Goal: Task Accomplishment & Management: Manage account settings

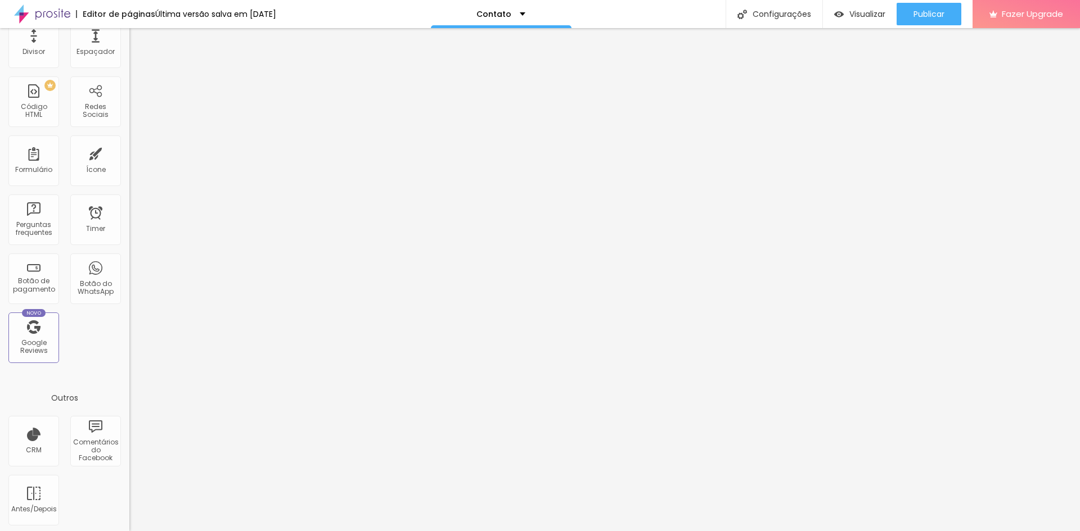
scroll to position [228, 0]
click at [40, 342] on div "Google Reviews" at bounding box center [33, 344] width 44 height 16
click at [42, 333] on div "Novo Google Reviews" at bounding box center [33, 335] width 51 height 51
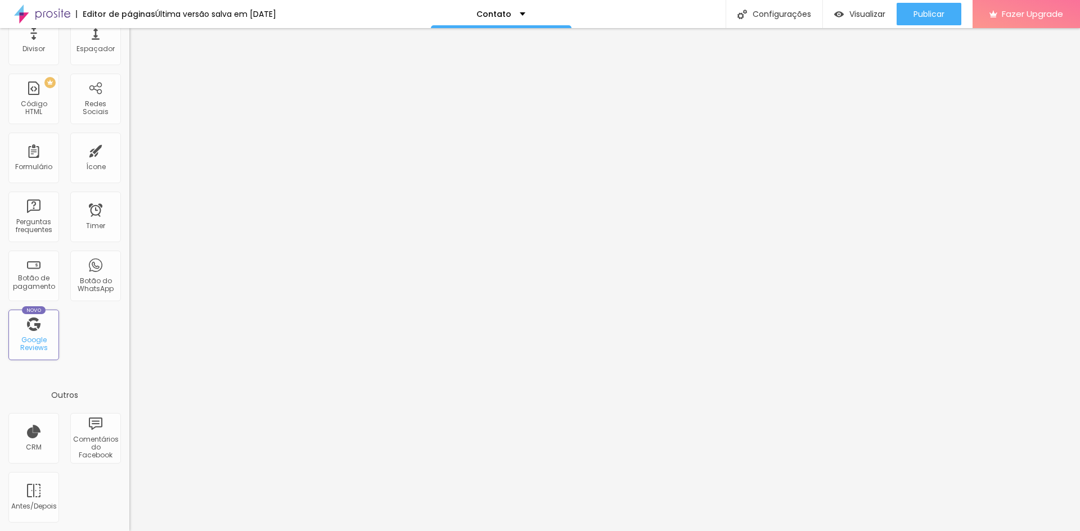
click at [42, 333] on div "Novo Google Reviews" at bounding box center [33, 335] width 51 height 51
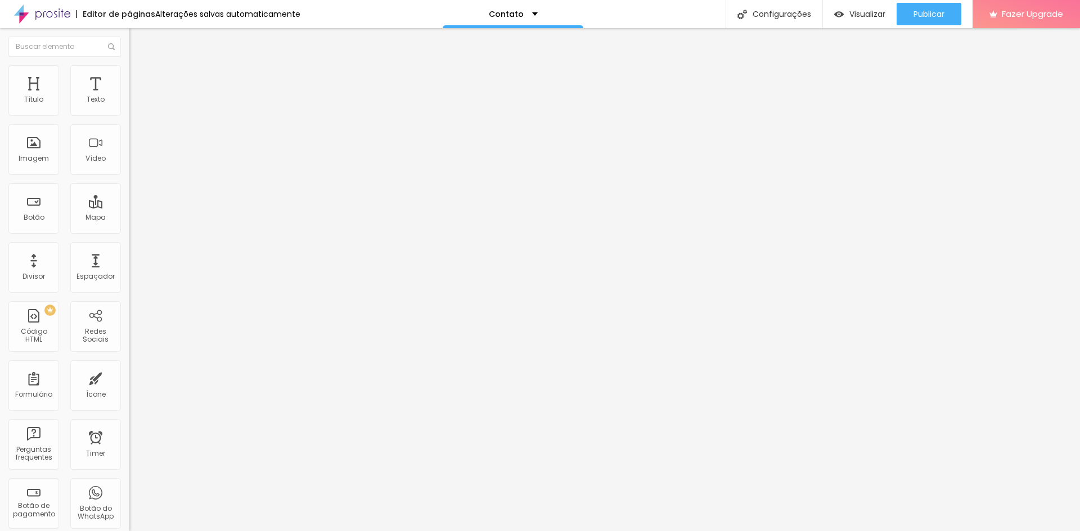
scroll to position [1, 0]
drag, startPoint x: 53, startPoint y: 124, endPoint x: 17, endPoint y: 136, distance: 37.2
click at [129, 115] on div "Endereço rua da areia, pedras de fogo" at bounding box center [193, 102] width 129 height 28
click at [129, 106] on input "R. neuza pereira, pedras de fogo" at bounding box center [196, 99] width 135 height 11
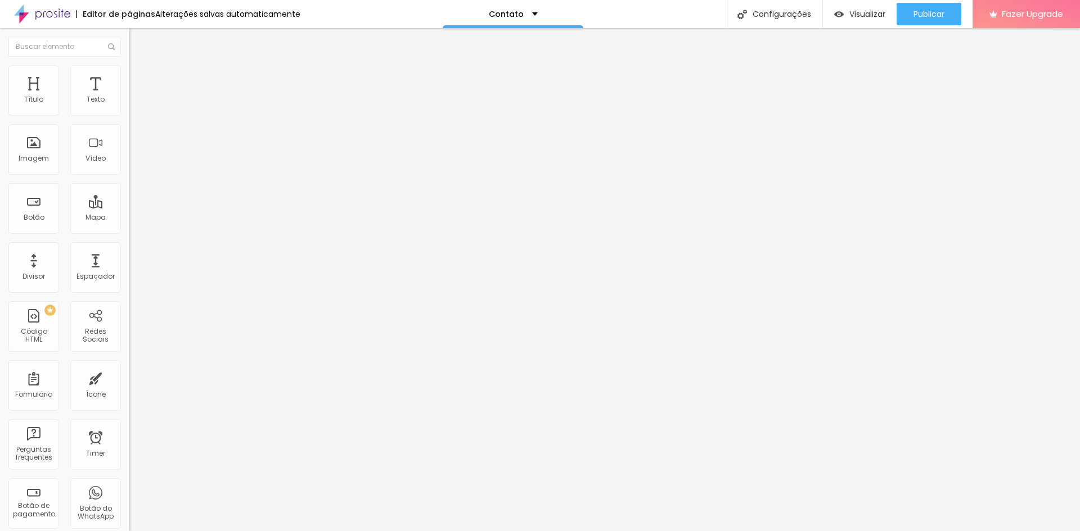
scroll to position [0, 16]
type input "R. neuza pereira da silva lima N°50, pedras de fogo"
click at [525, 13] on div "Contato" at bounding box center [513, 14] width 49 height 8
click at [513, 8] on p "Contato" at bounding box center [513, 4] width 33 height 8
click at [513, 15] on p "Contato" at bounding box center [506, 14] width 35 height 8
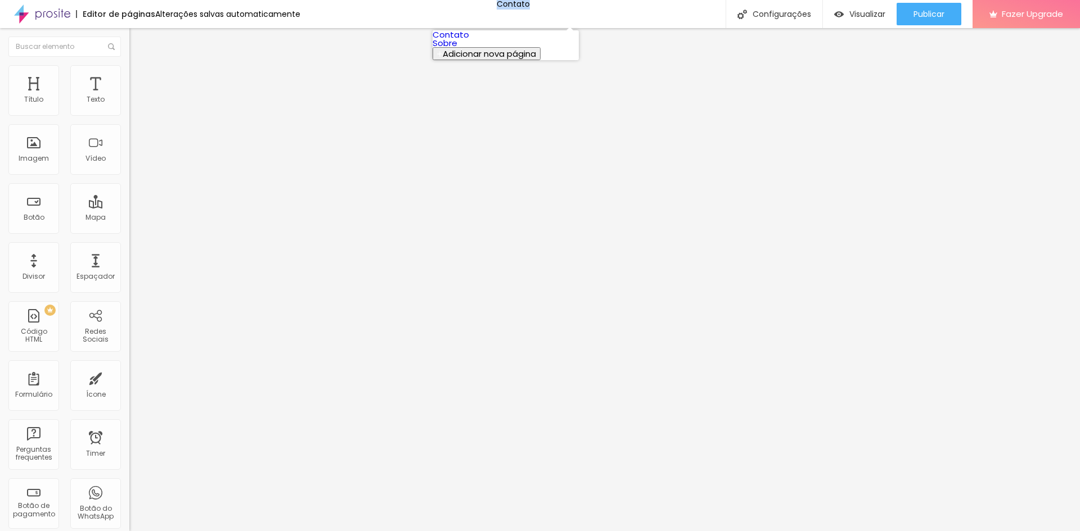
click at [457, 49] on link "Sobre" at bounding box center [444, 43] width 25 height 12
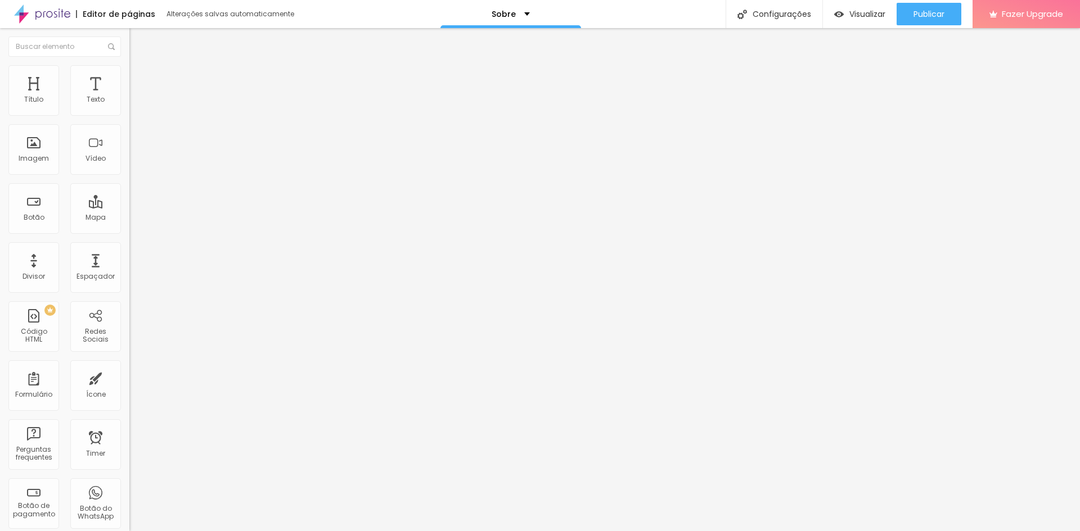
click at [129, 97] on span "Trocar imagem" at bounding box center [159, 92] width 61 height 10
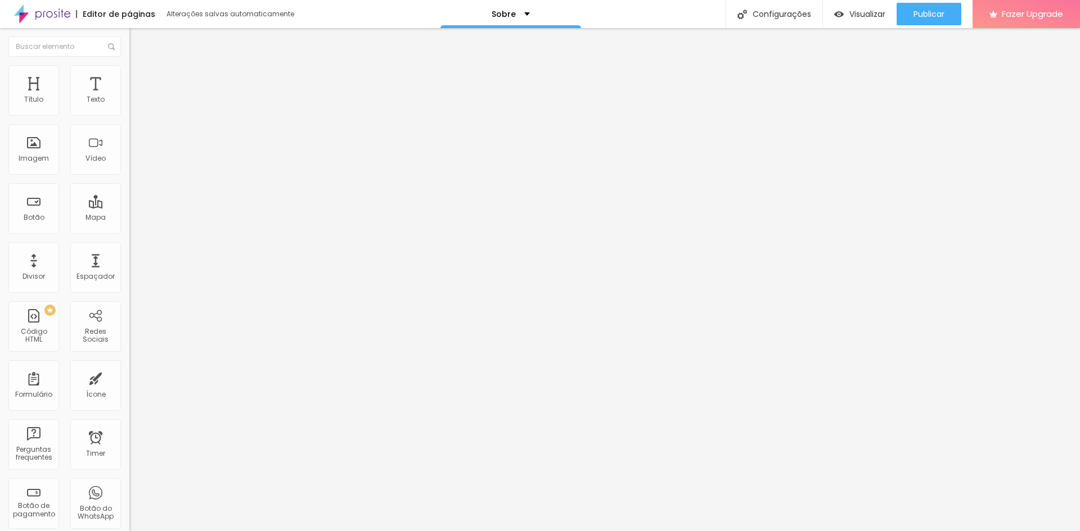
click at [129, 102] on span "Encaixotado" at bounding box center [151, 98] width 44 height 10
click at [129, 119] on div "Completo" at bounding box center [193, 115] width 129 height 7
click at [129, 109] on span "Encaixotado" at bounding box center [151, 105] width 44 height 10
click at [129, 119] on div "Completo" at bounding box center [193, 115] width 129 height 7
click at [129, 67] on img at bounding box center [134, 70] width 10 height 10
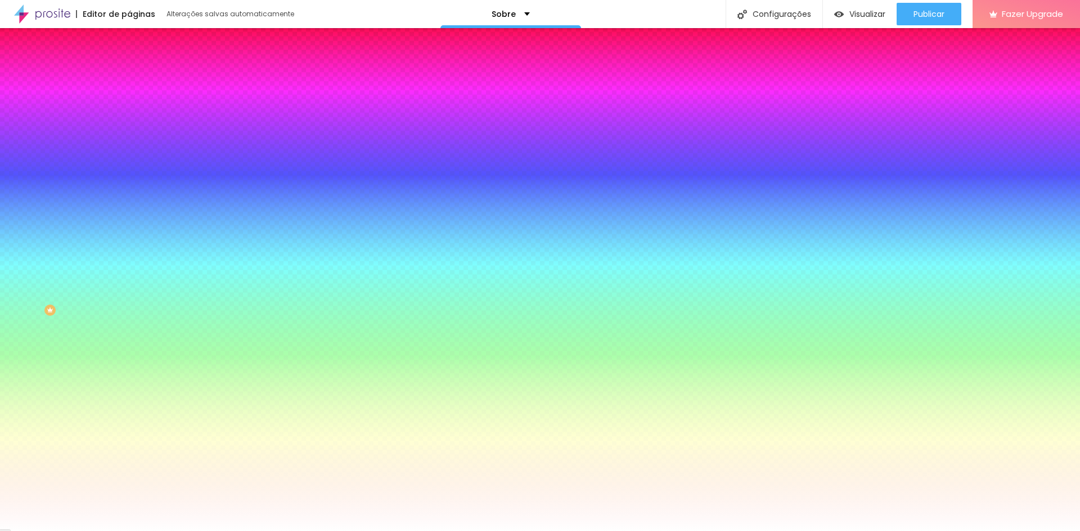
click at [129, 153] on div at bounding box center [193, 153] width 129 height 0
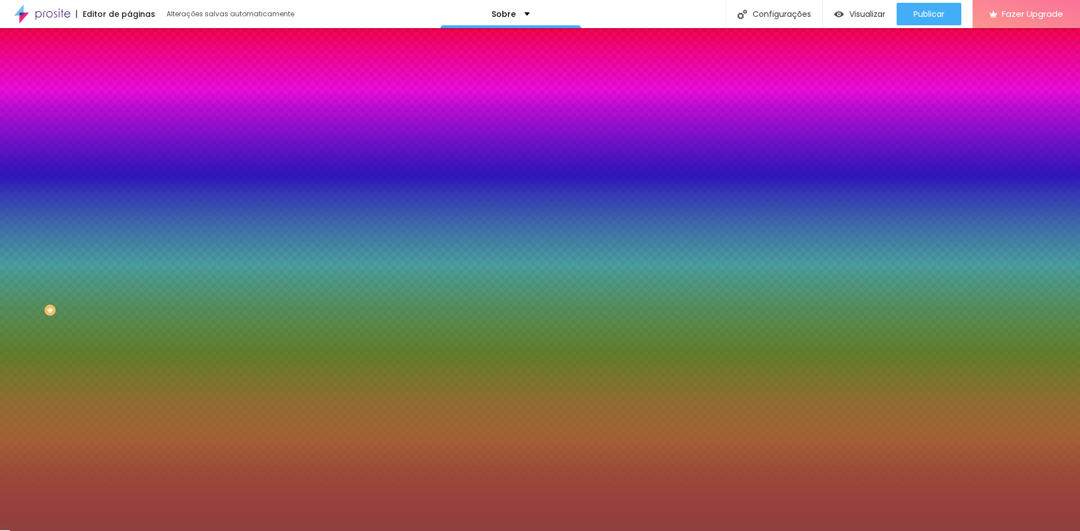
click at [58, 255] on div at bounding box center [540, 265] width 1080 height 531
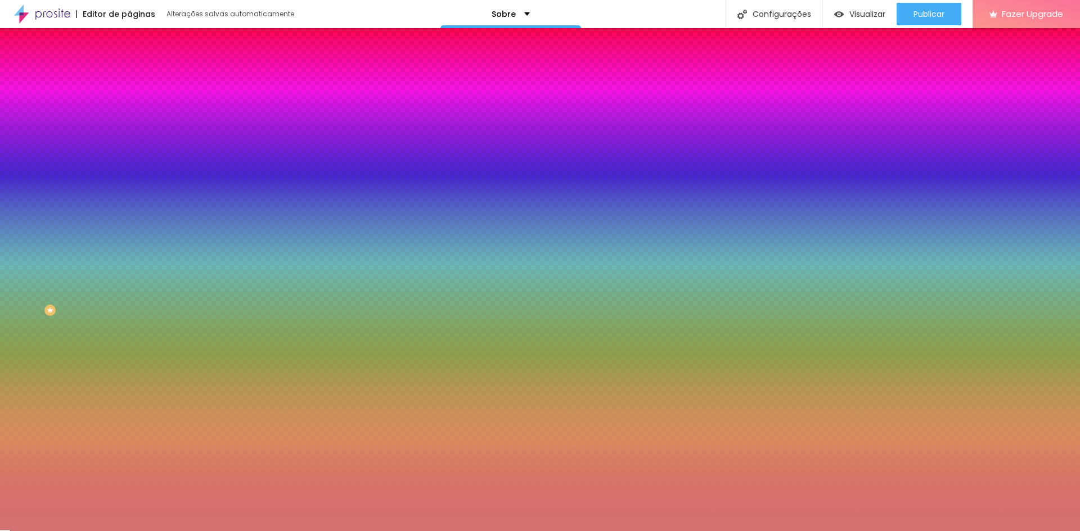
type input "#D37272"
drag, startPoint x: 56, startPoint y: 252, endPoint x: 51, endPoint y: 232, distance: 20.3
click at [51, 232] on div at bounding box center [540, 265] width 1080 height 531
click at [129, 153] on div at bounding box center [193, 153] width 129 height 0
click at [134, 199] on icon "button" at bounding box center [135, 198] width 2 height 2
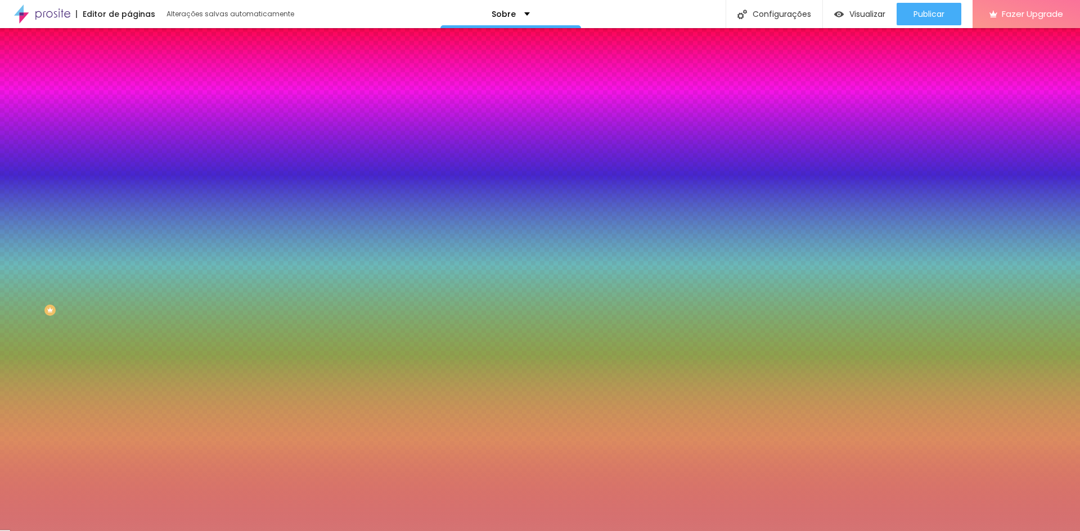
click at [241, 531] on div at bounding box center [540, 538] width 1080 height 0
radio input "false"
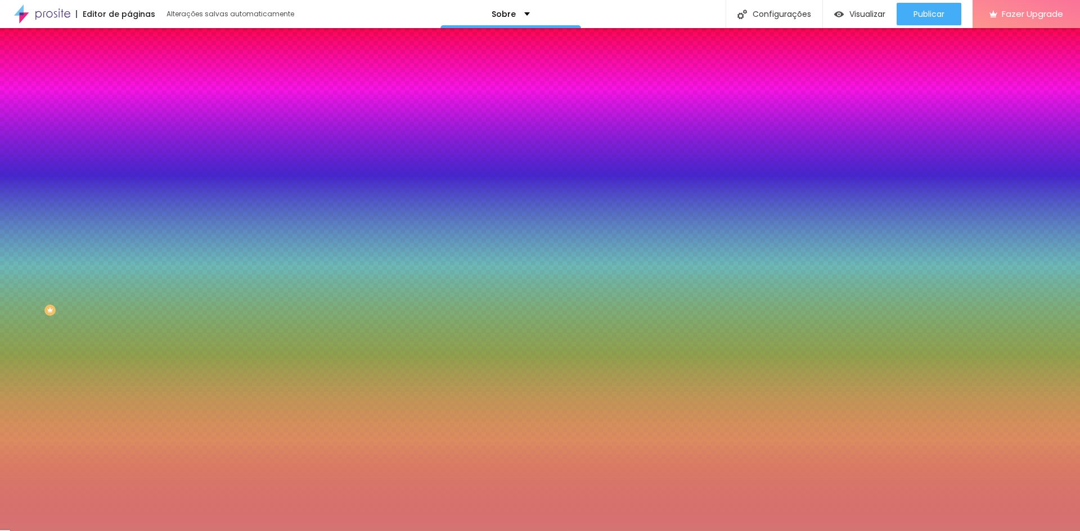
radio input "false"
radio input "true"
radio input "false"
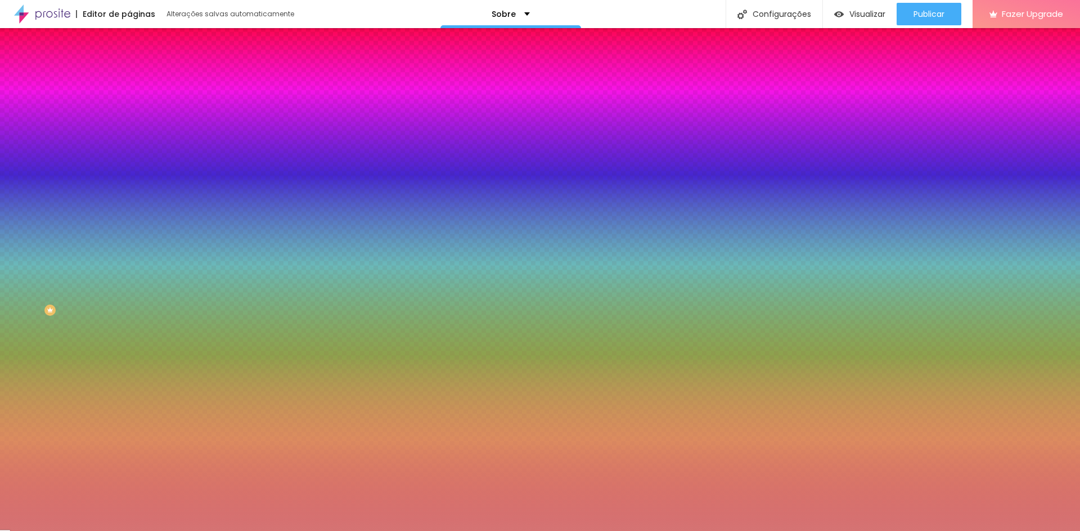
click at [83, 531] on div at bounding box center [540, 531] width 1080 height 0
click at [135, 229] on icon "button" at bounding box center [137, 226] width 4 height 4
click at [236, 531] on div at bounding box center [540, 538] width 1080 height 0
click at [770, 531] on div at bounding box center [540, 531] width 1080 height 0
click at [129, 202] on button "button" at bounding box center [137, 196] width 16 height 12
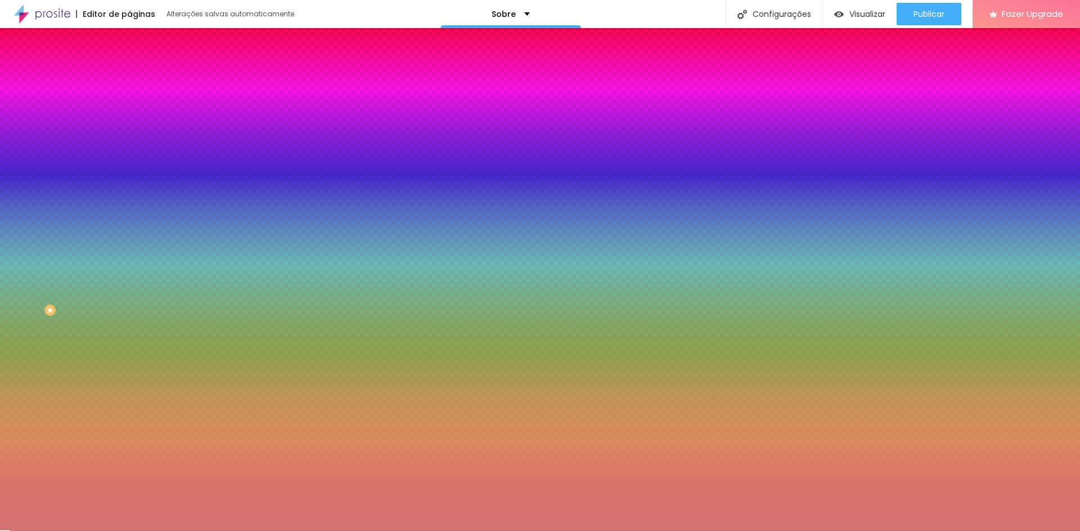
click at [243, 531] on div at bounding box center [540, 538] width 1080 height 0
radio input "true"
radio input "false"
click at [236, 531] on div at bounding box center [540, 538] width 1080 height 0
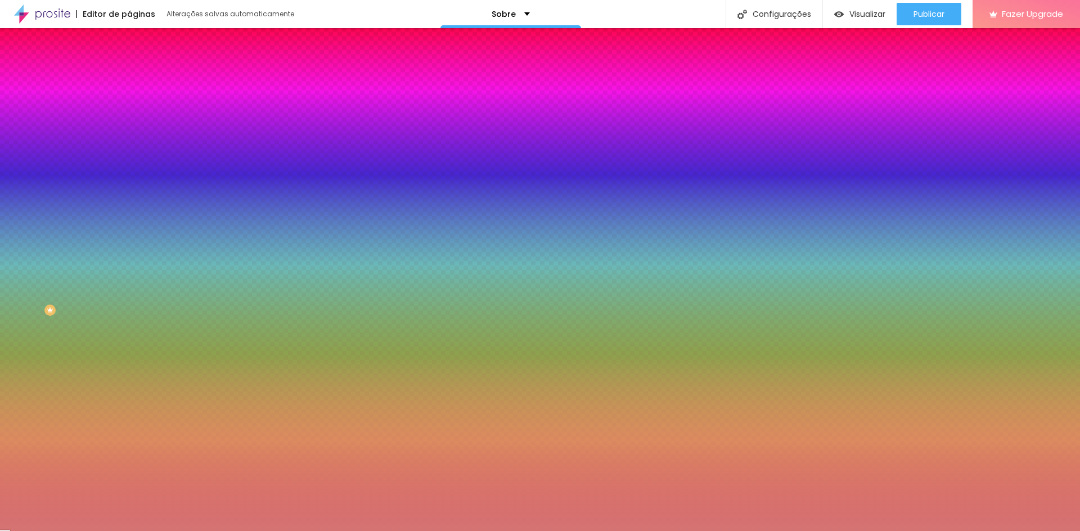
radio input "false"
radio input "true"
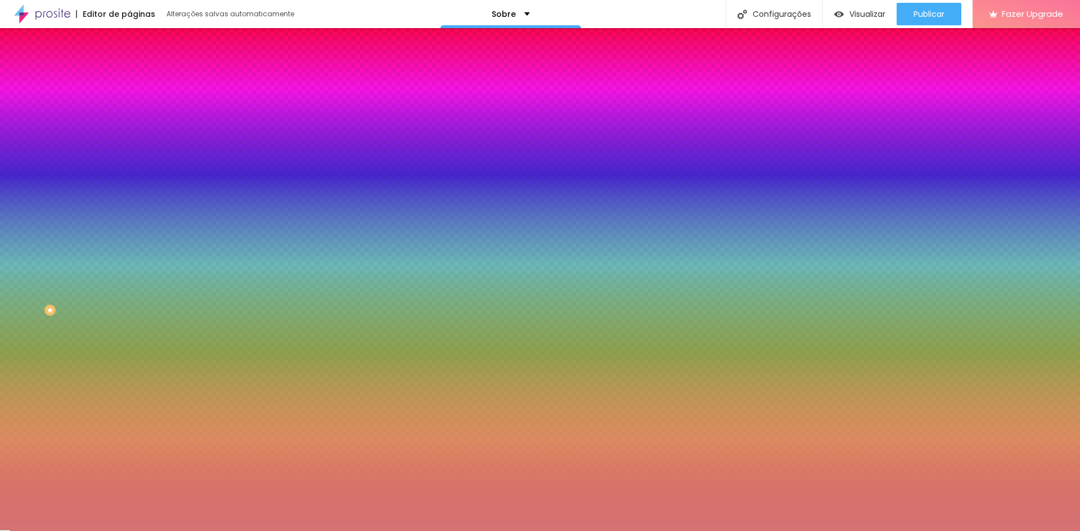
type input "#000000"
drag, startPoint x: 150, startPoint y: 392, endPoint x: 142, endPoint y: 498, distance: 106.0
click at [142, 498] on body "Editor de páginas Alterações salvas automaticamente Sobre Configurações Configu…" at bounding box center [540, 265] width 1080 height 531
click at [81, 531] on div at bounding box center [540, 531] width 1080 height 0
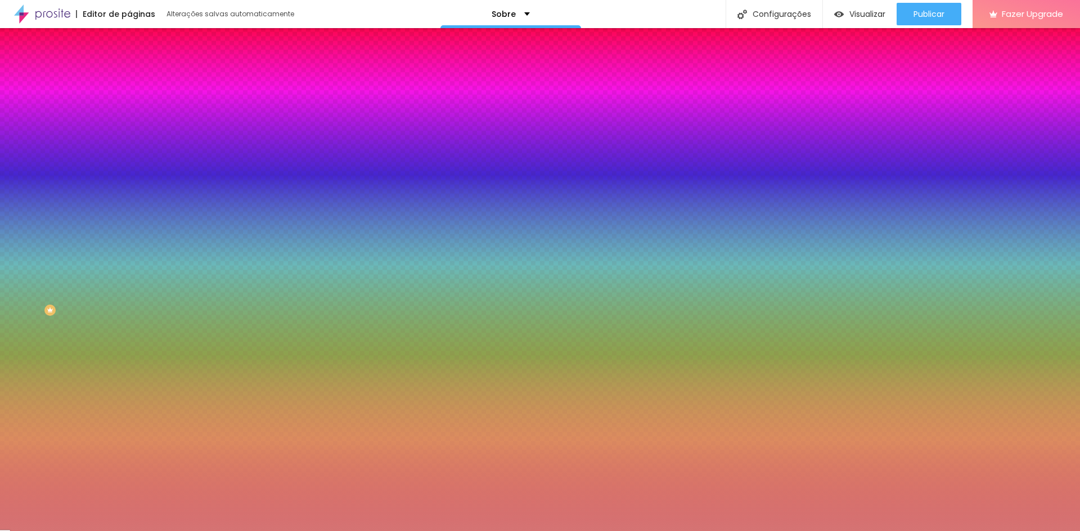
click at [129, 153] on div at bounding box center [193, 153] width 129 height 0
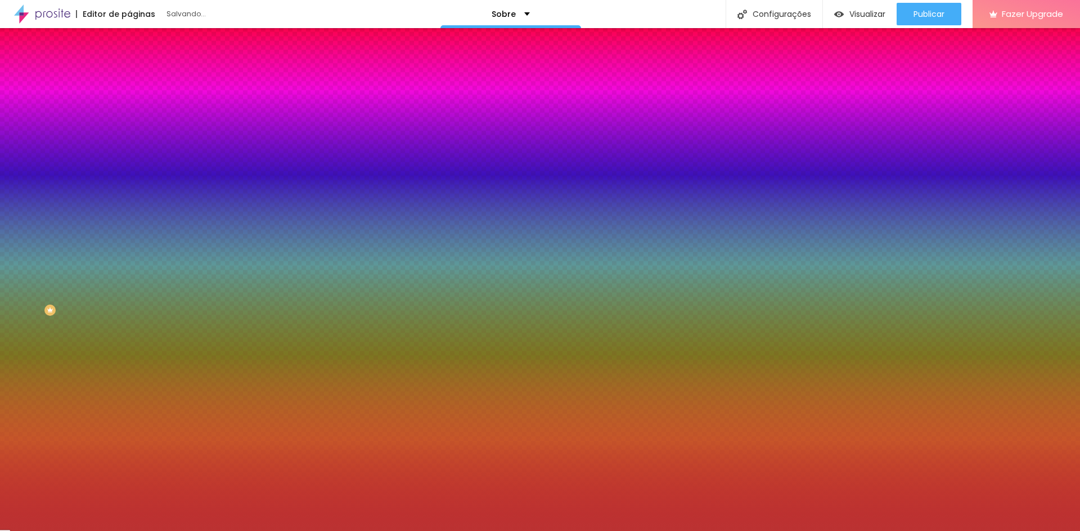
type input "#BB3232"
drag, startPoint x: 50, startPoint y: 230, endPoint x: 71, endPoint y: 240, distance: 23.6
click at [71, 240] on div at bounding box center [540, 265] width 1080 height 531
click at [129, 355] on div "Editar Seção Conteúdo Estilo Avançado Imagem de fundo Adicionar imagem Efeito d…" at bounding box center [193, 279] width 129 height 503
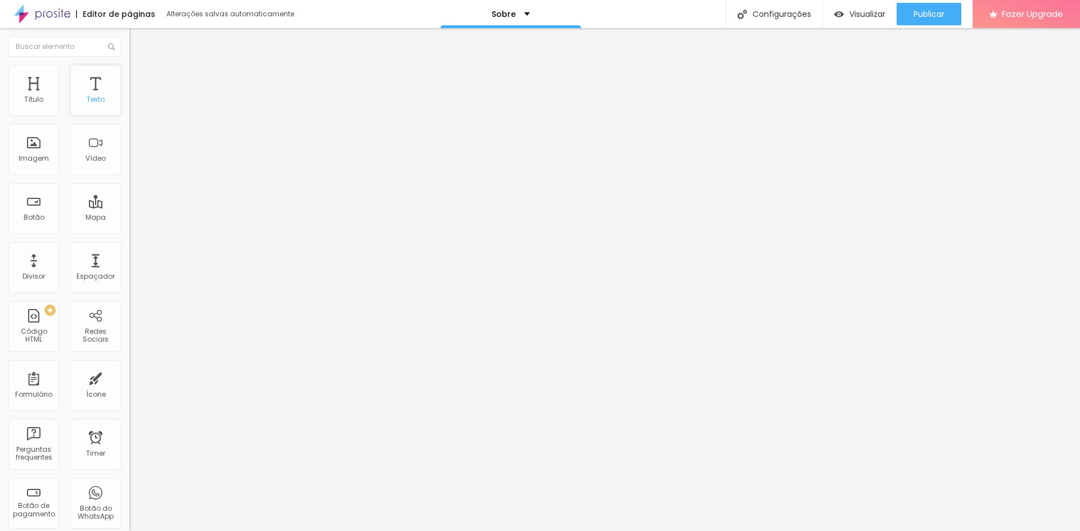
click at [72, 86] on div "Texto" at bounding box center [95, 90] width 51 height 51
click at [87, 100] on div "Texto" at bounding box center [96, 100] width 18 height 8
click at [129, 69] on li "Avançado" at bounding box center [193, 70] width 129 height 11
type input "36"
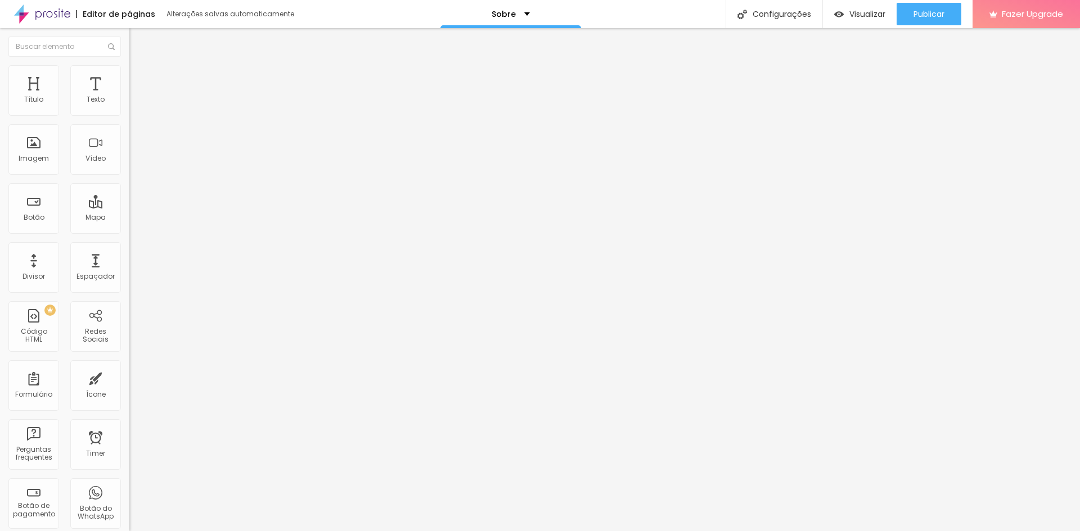
type input "37"
type input "38"
type input "39"
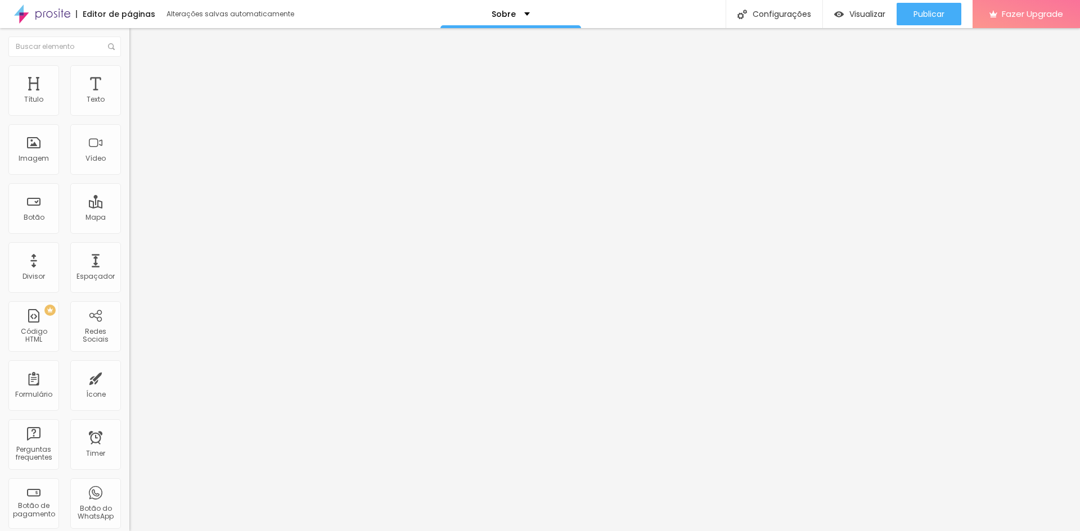
type input "39"
type input "40"
type input "41"
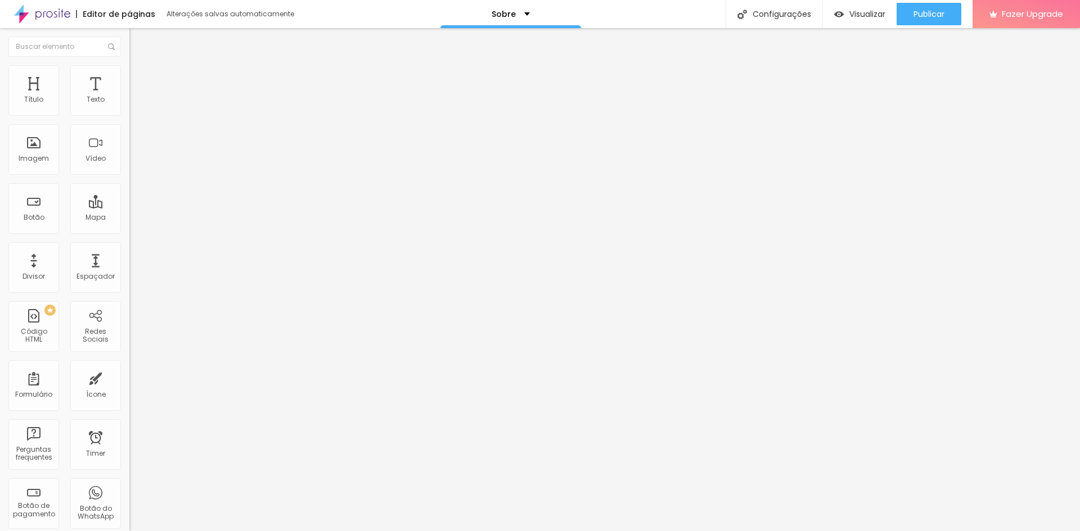
type input "42"
type input "43"
type input "44"
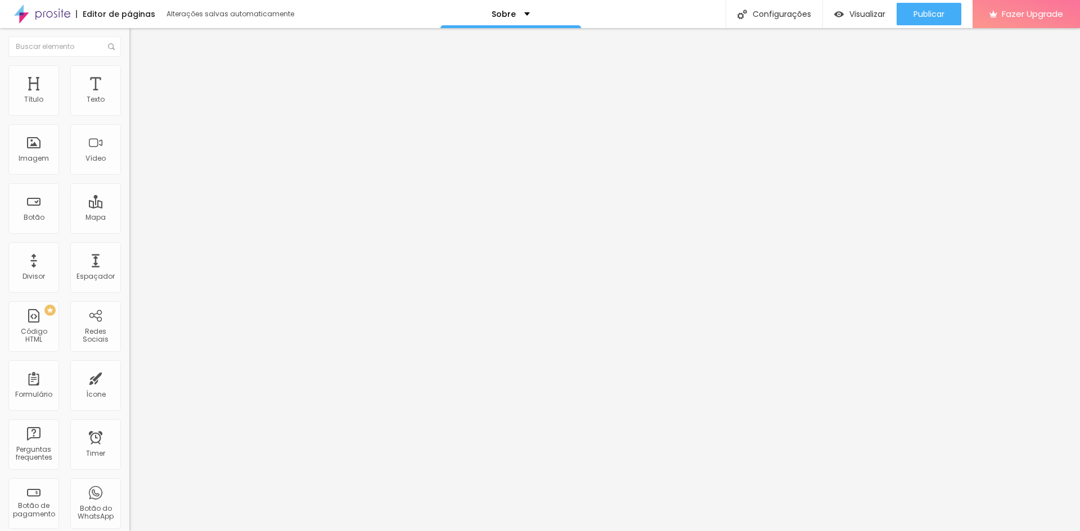
type input "44"
type input "45"
type input "46"
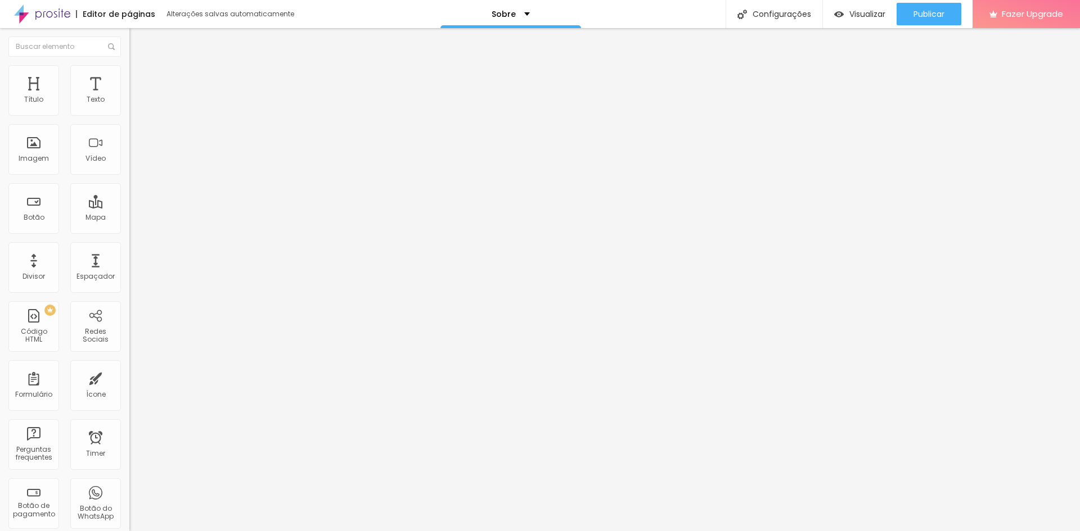
type input "47"
type input "48"
type input "49"
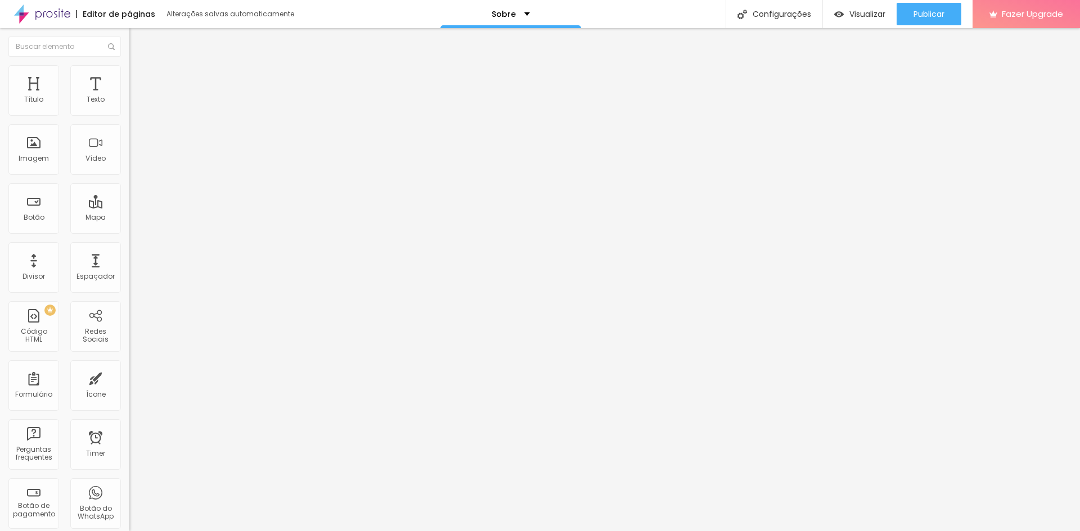
type input "49"
drag, startPoint x: 42, startPoint y: 236, endPoint x: 55, endPoint y: 233, distance: 13.2
type input "49"
click at [129, 265] on input "range" at bounding box center [165, 269] width 73 height 9
type input "0.7"
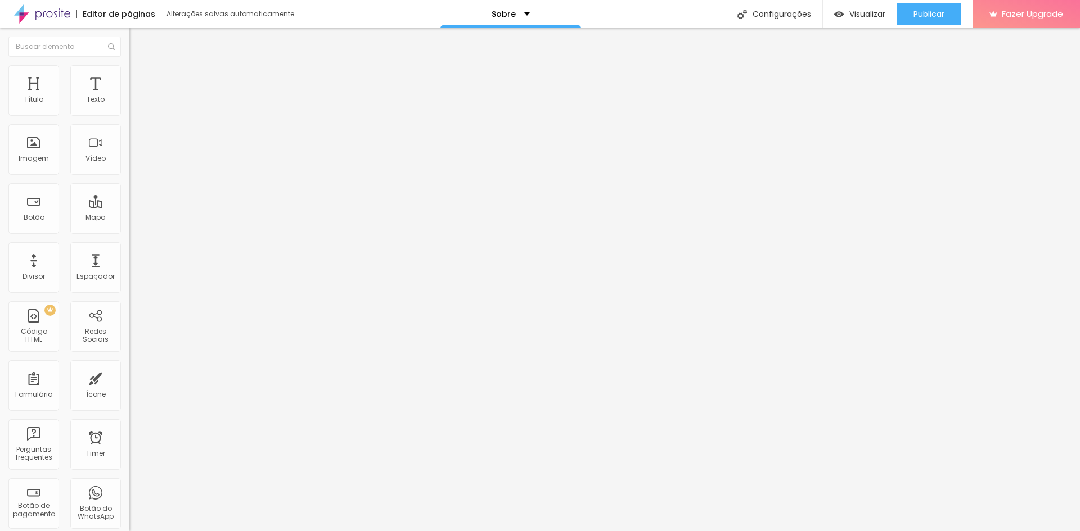
type input "0.7"
type input "0.8"
type input "1"
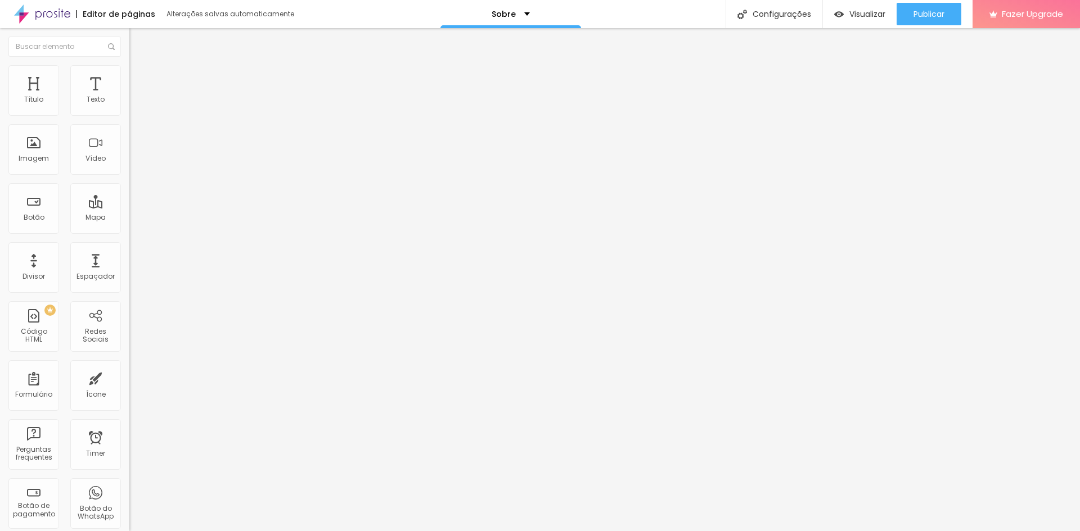
type input "1.1"
click at [129, 425] on input "range" at bounding box center [165, 429] width 73 height 9
type input "1.4"
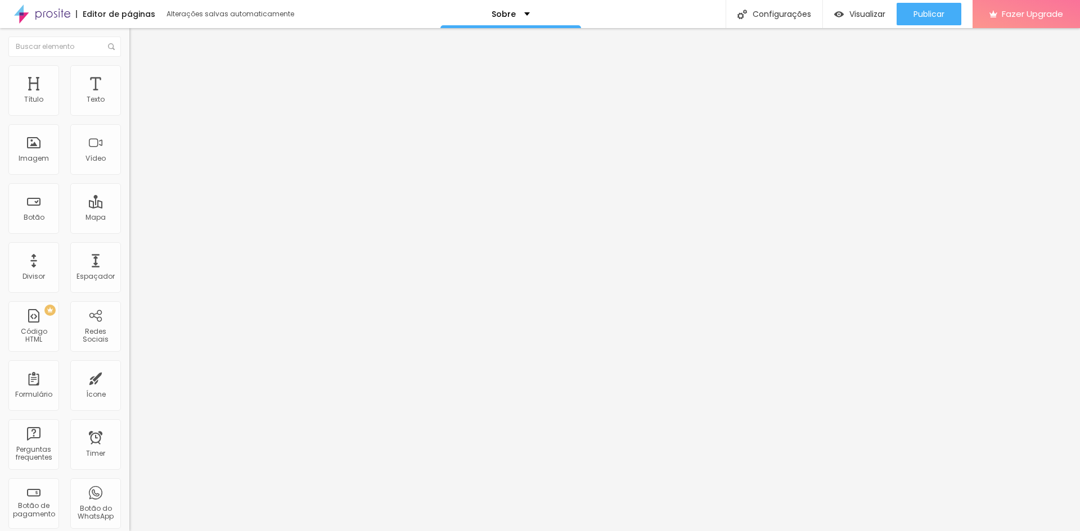
type input "1.4"
type input "1.5"
type input "1.6"
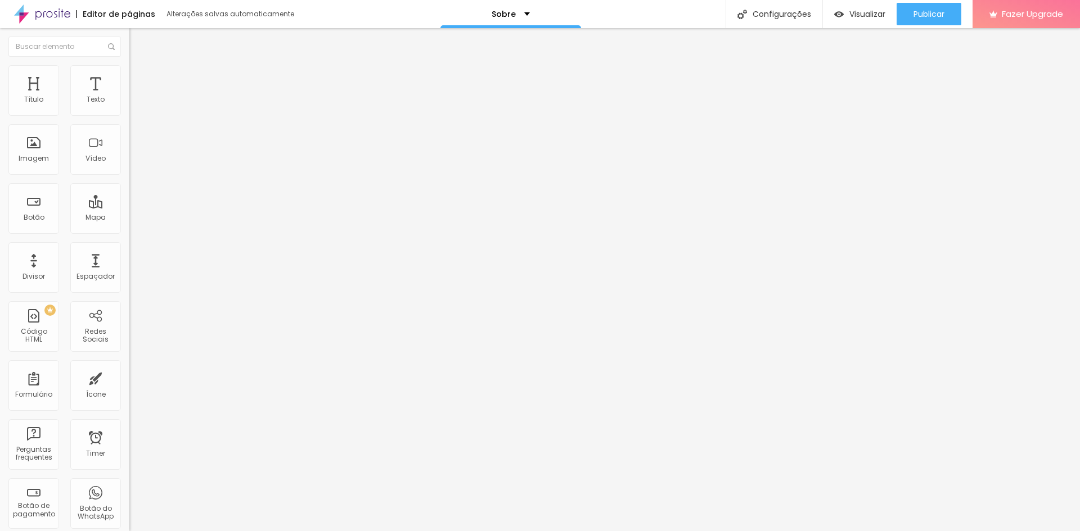
drag, startPoint x: 62, startPoint y: 280, endPoint x: 75, endPoint y: 274, distance: 13.6
type input "1.6"
click at [139, 76] on span "Avançado" at bounding box center [157, 73] width 37 height 10
drag, startPoint x: 28, startPoint y: 106, endPoint x: 40, endPoint y: 106, distance: 12.4
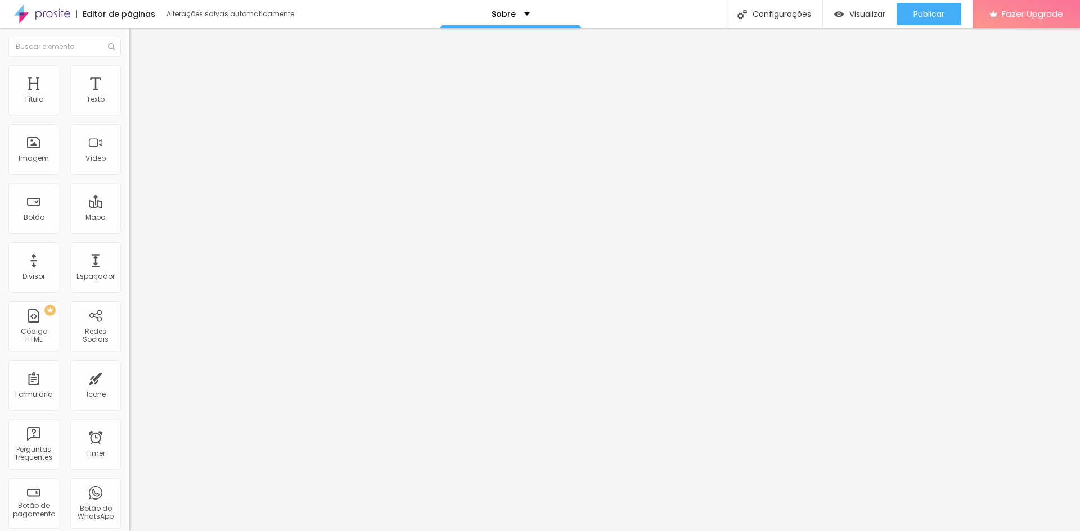
click at [129, 207] on div at bounding box center [193, 212] width 129 height 10
type input "3"
type input "5"
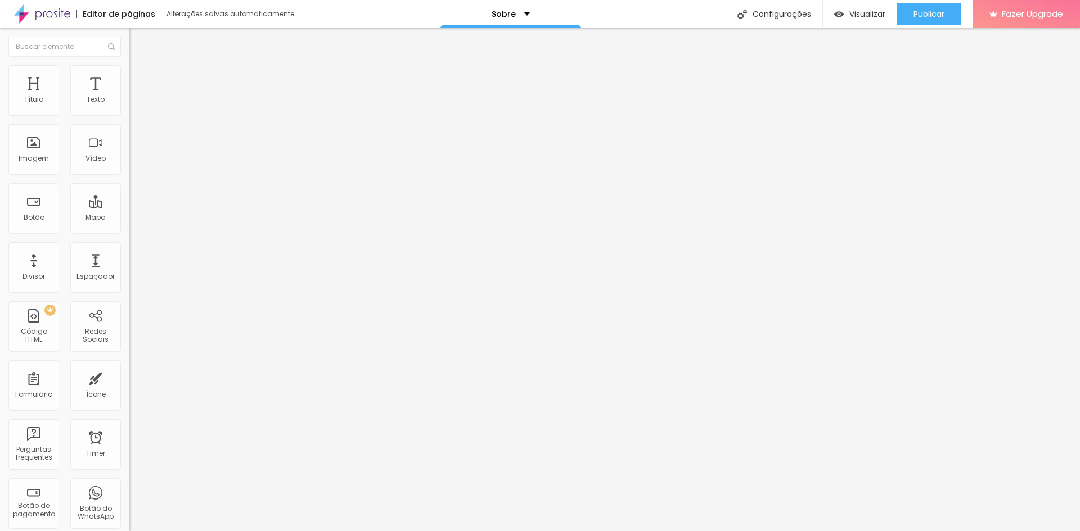
type input "6"
type input "7"
type input "8"
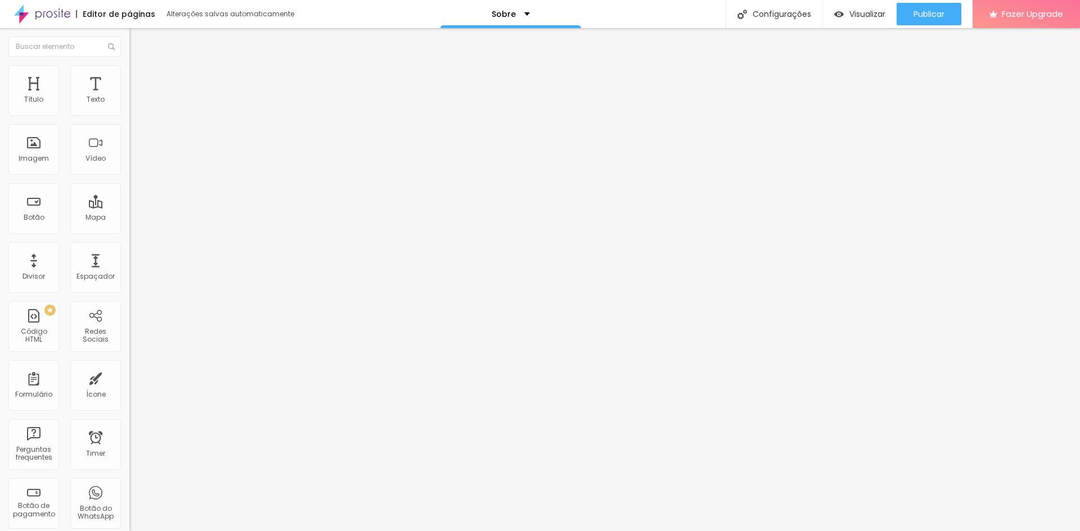
type input "8"
type input "10"
type input "12"
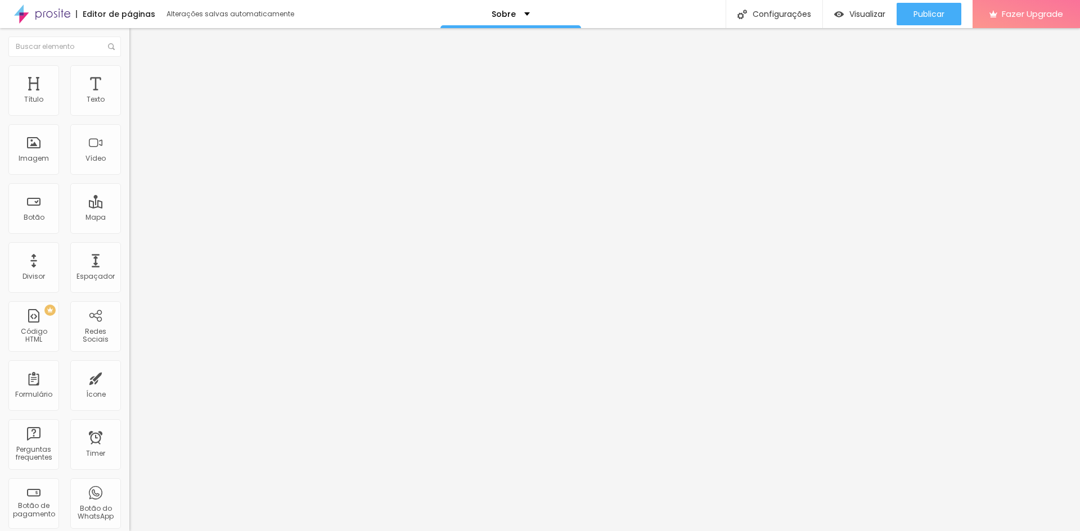
type input "16"
type input "21"
type input "27"
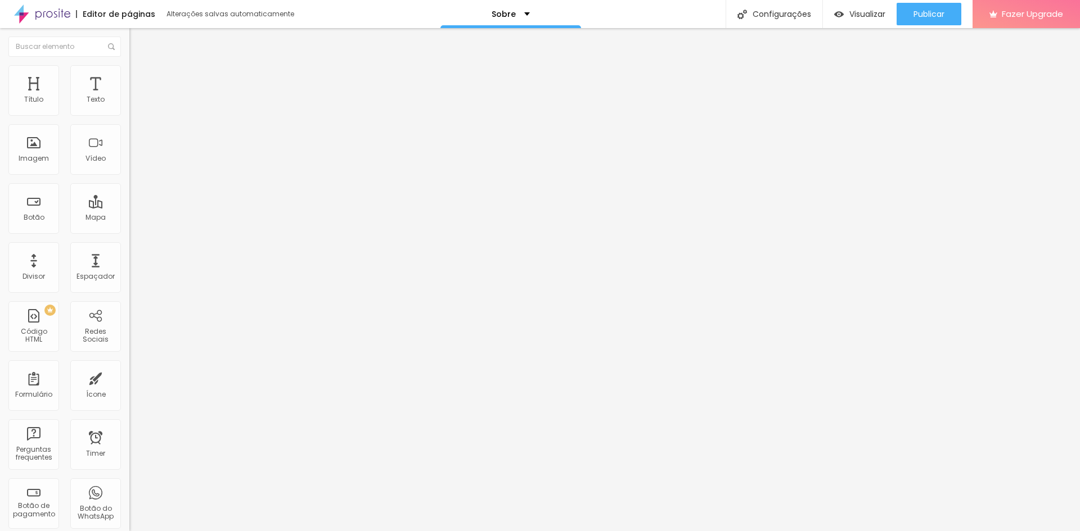
type input "27"
type input "38"
type input "44"
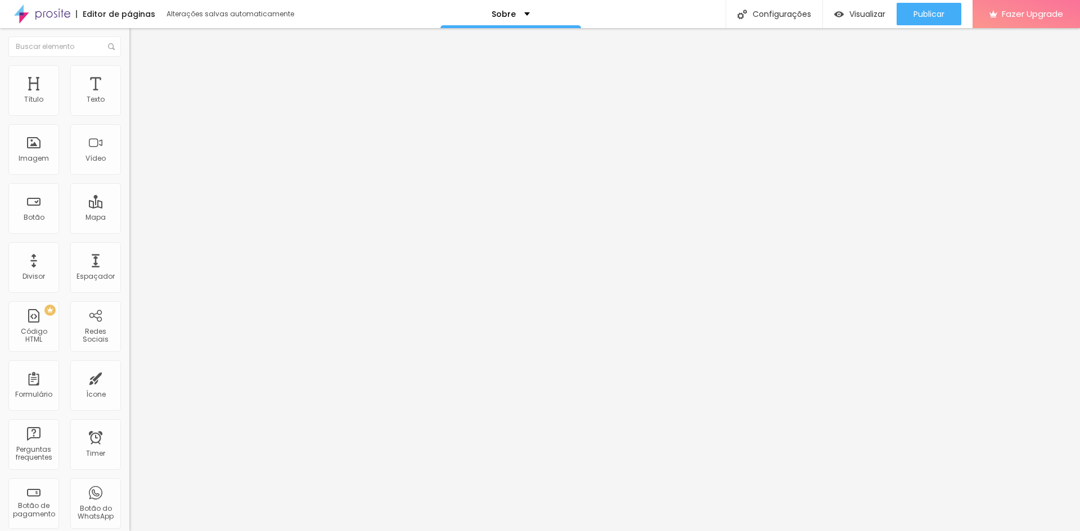
type input "52"
type input "58"
type input "64"
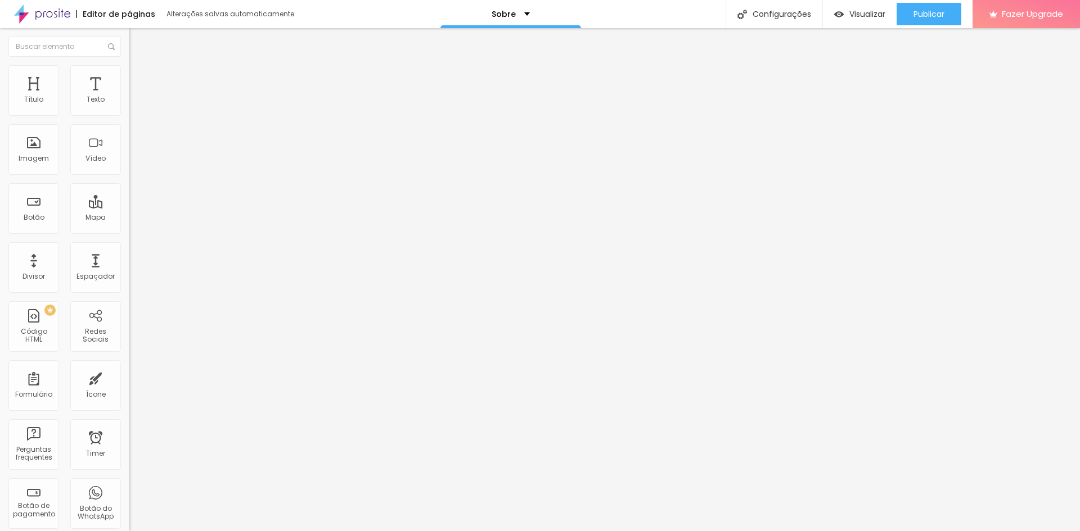
type input "64"
type input "72"
type input "77"
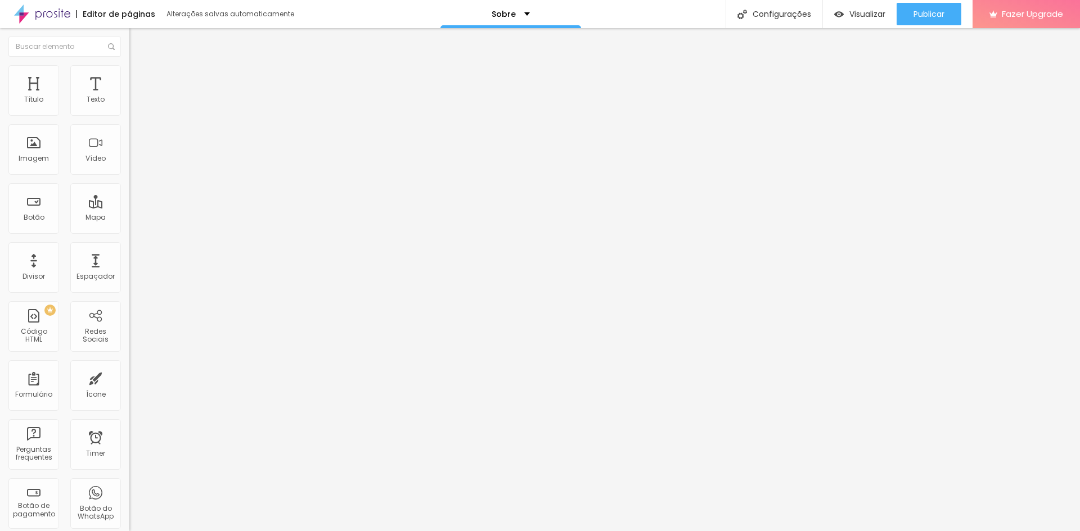
type input "81"
type input "85"
type input "88"
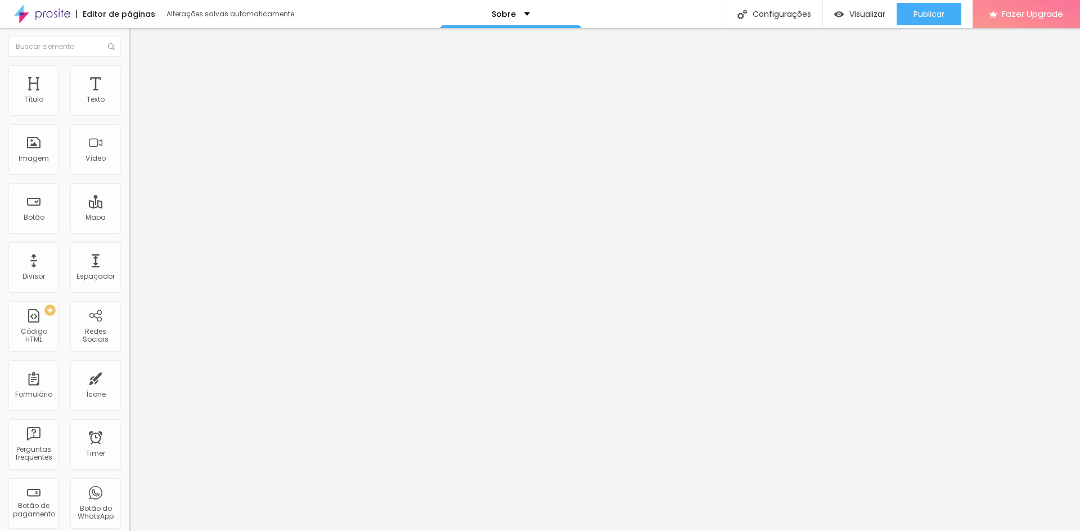
type input "88"
type input "90"
type input "88"
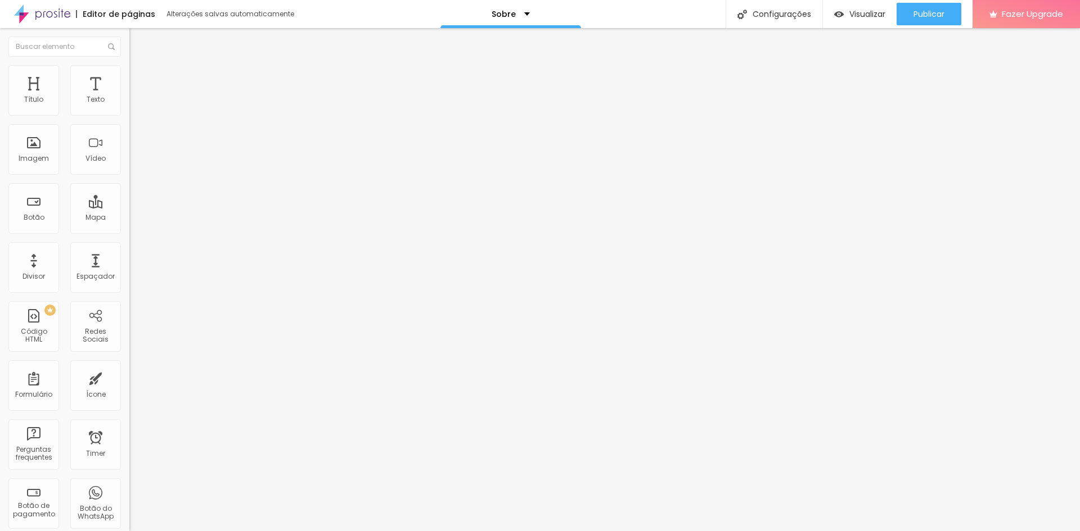
type input "87"
type input "86"
type input "84"
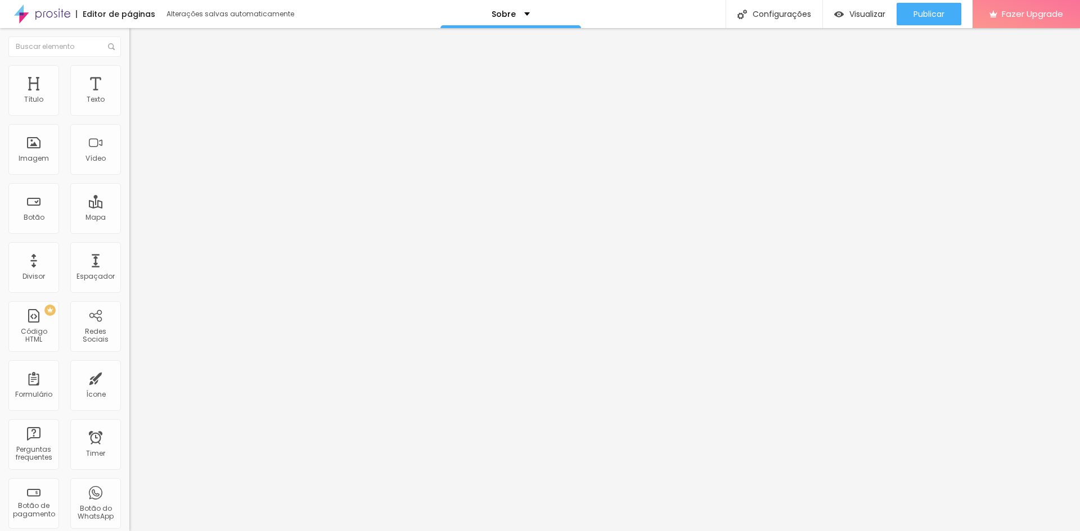
type input "84"
type input "81"
type input "79"
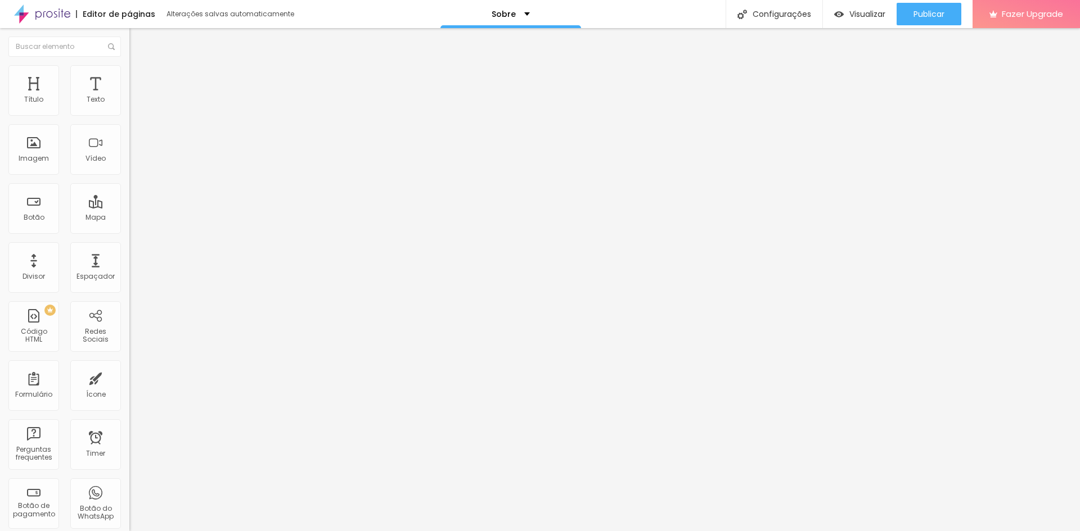
type input "77"
type input "73"
type input "72"
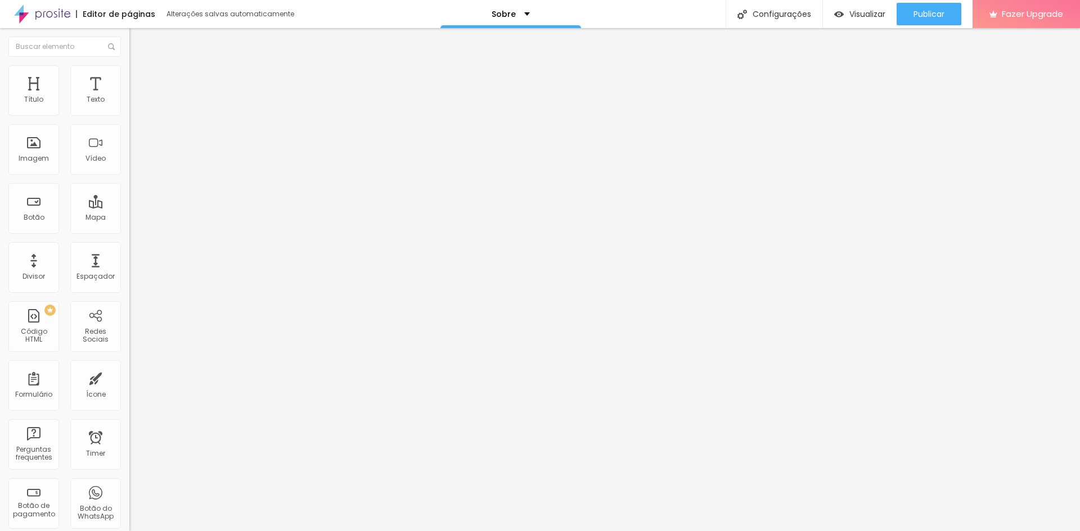
type input "72"
type input "70"
type input "68"
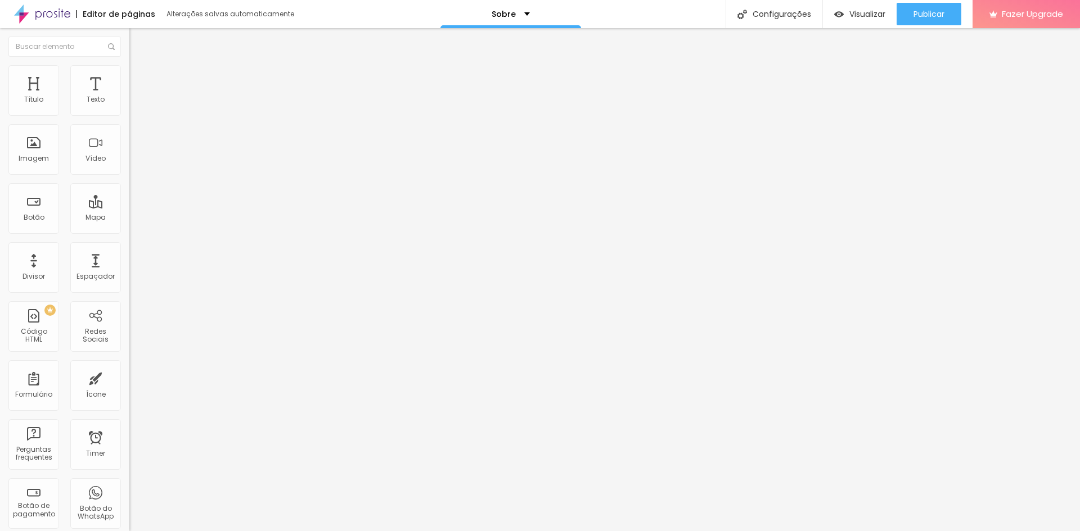
type input "67"
type input "65"
type input "63"
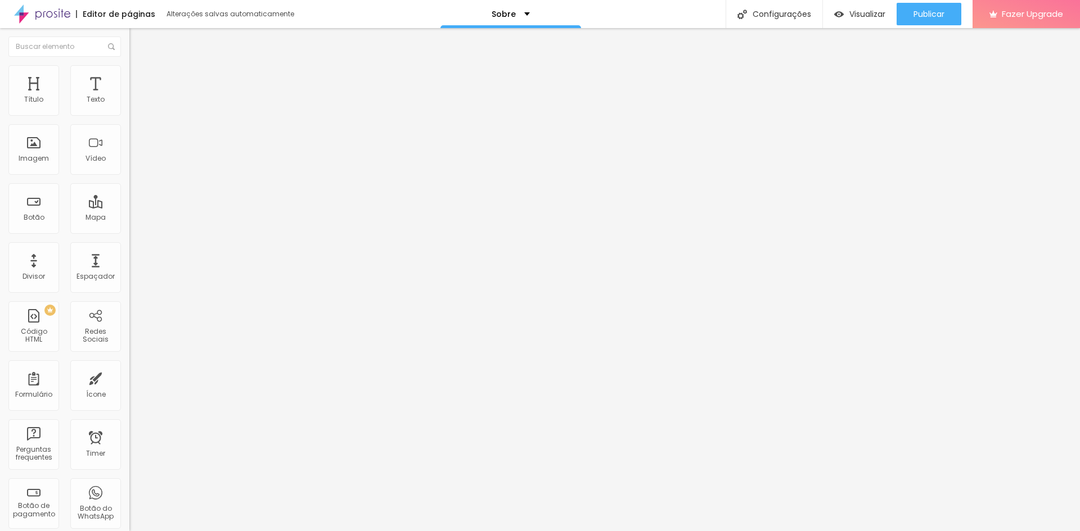
type input "63"
type input "62"
type input "60"
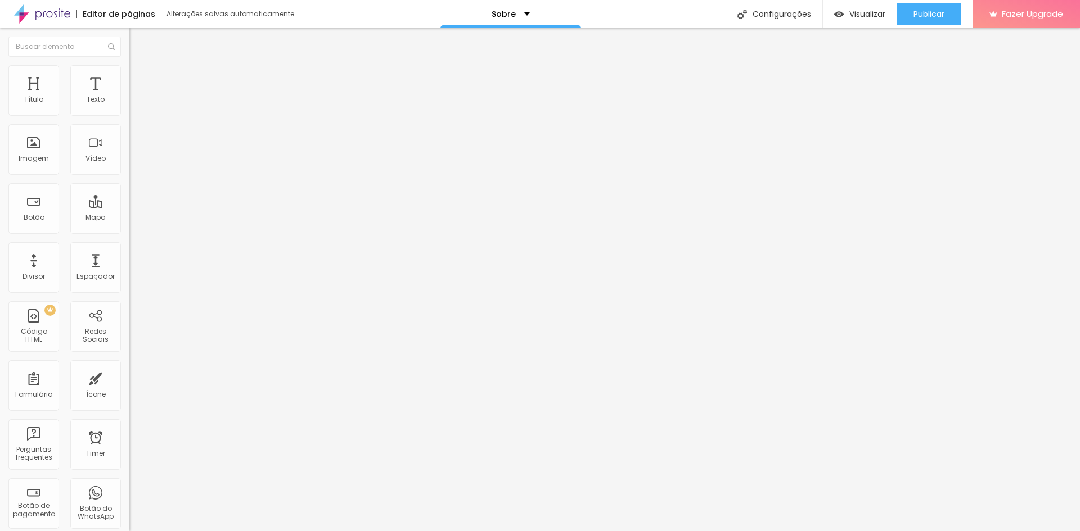
type input "58"
type input "56"
type input "54"
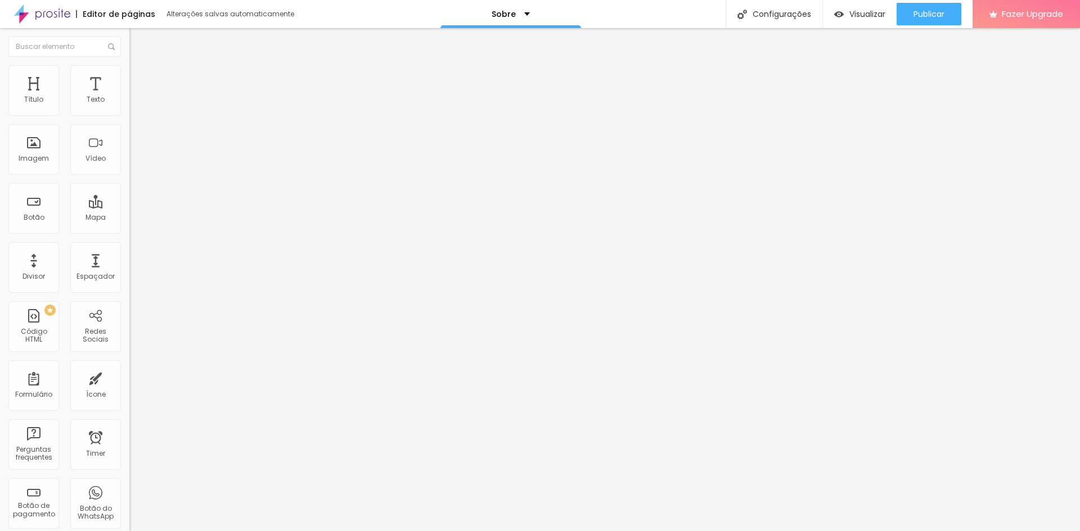
type input "54"
type input "53"
type input "49"
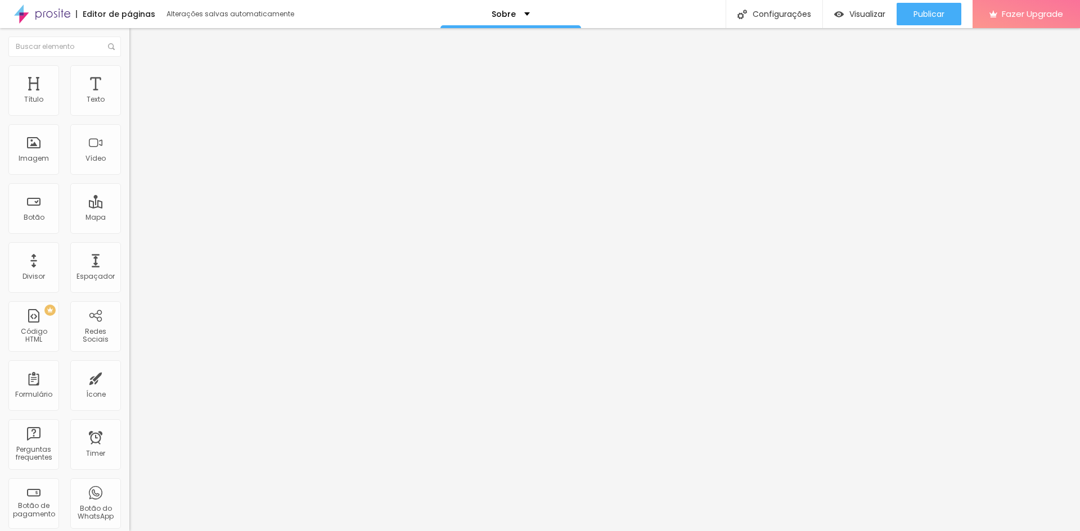
type input "47"
type input "44"
type input "40"
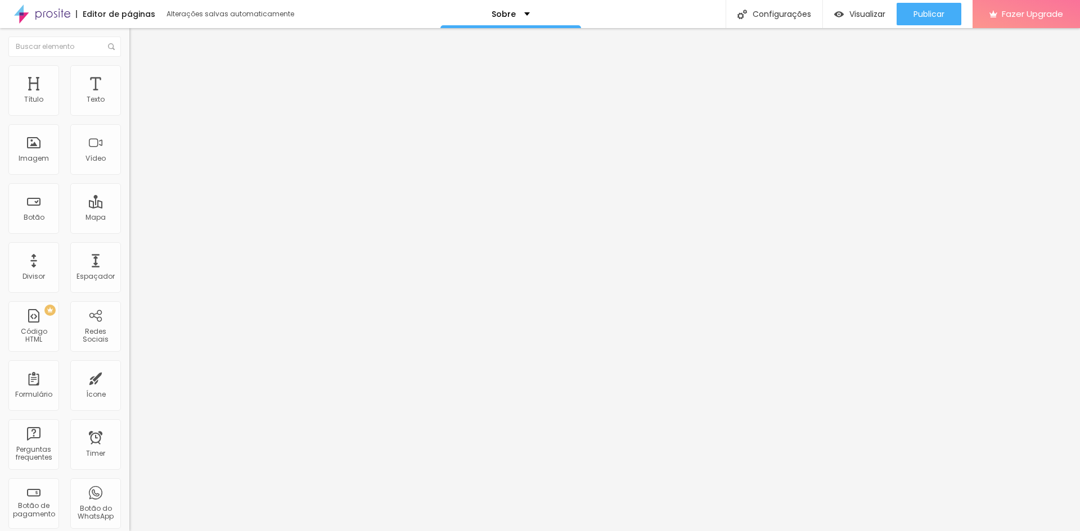
type input "40"
type input "39"
type input "35"
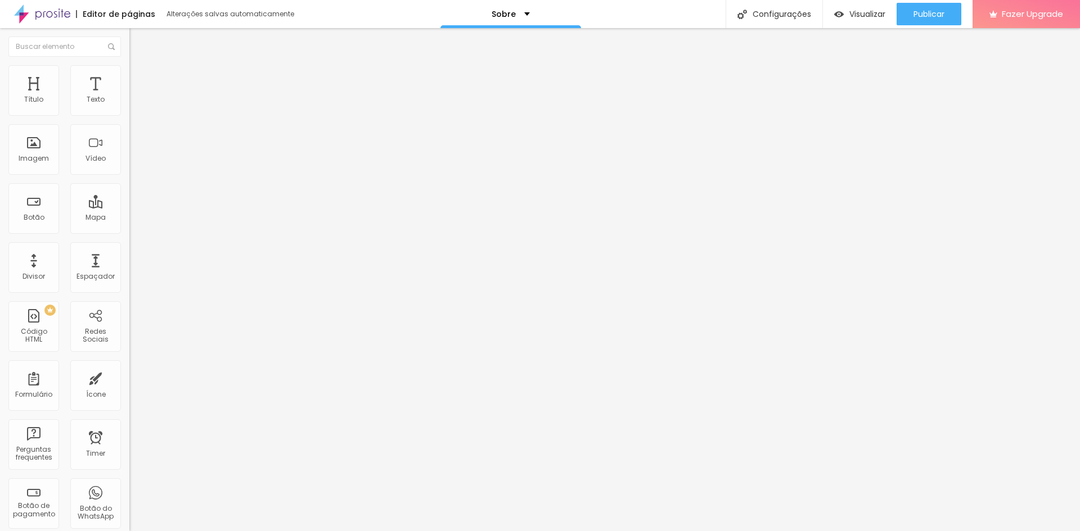
type input "33"
type input "30"
type input "29"
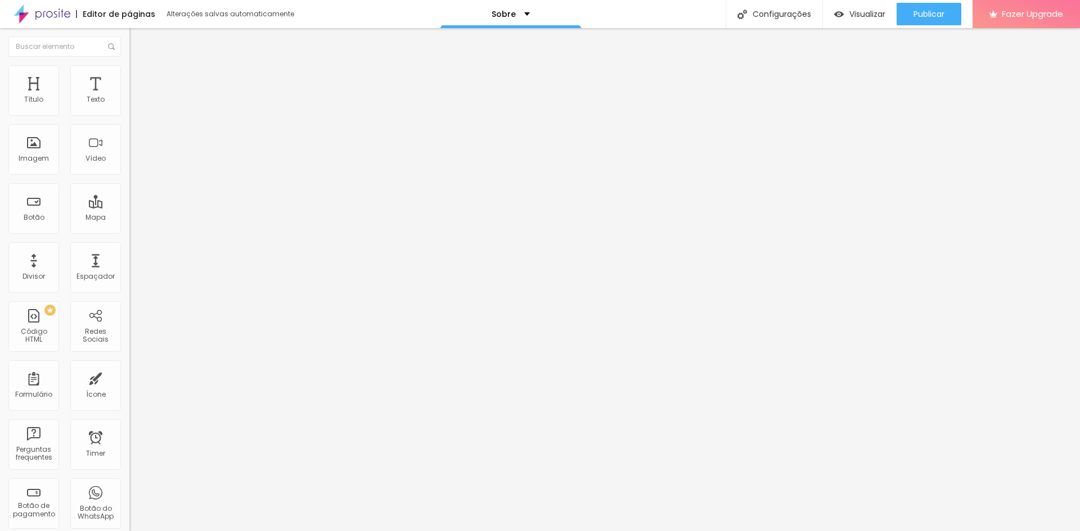
type input "29"
type input "28"
type input "27"
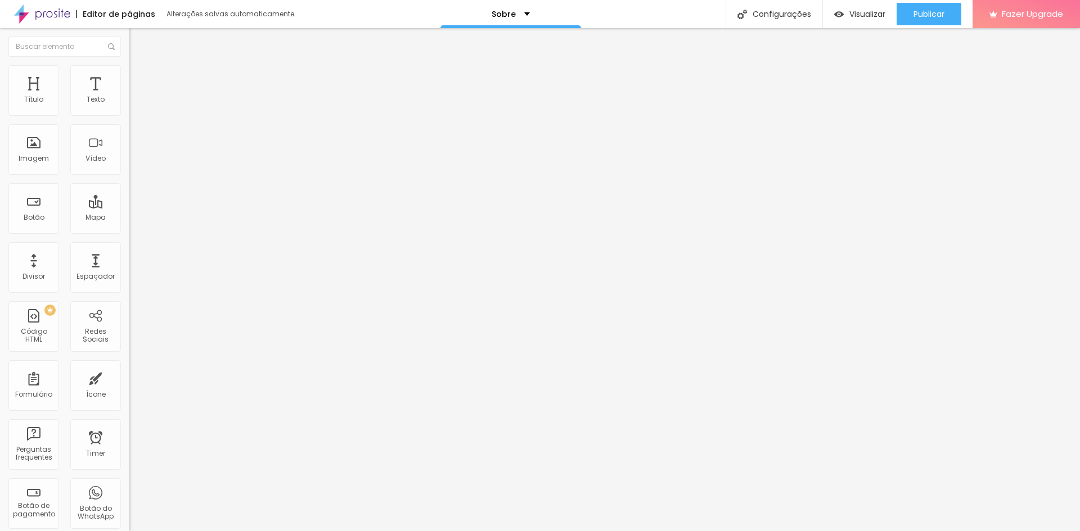
type input "25"
type input "24"
type input "23"
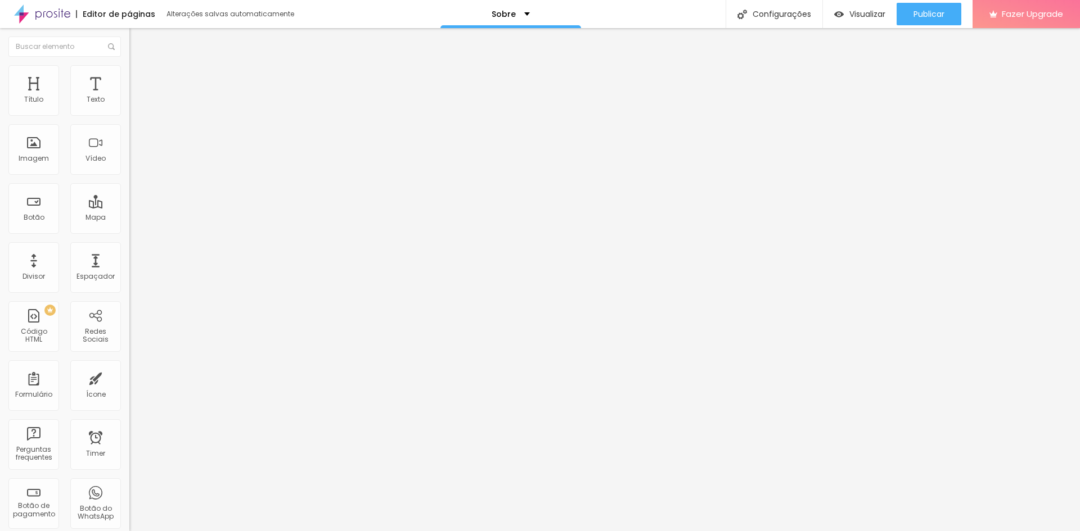
type input "23"
type input "22"
type input "21"
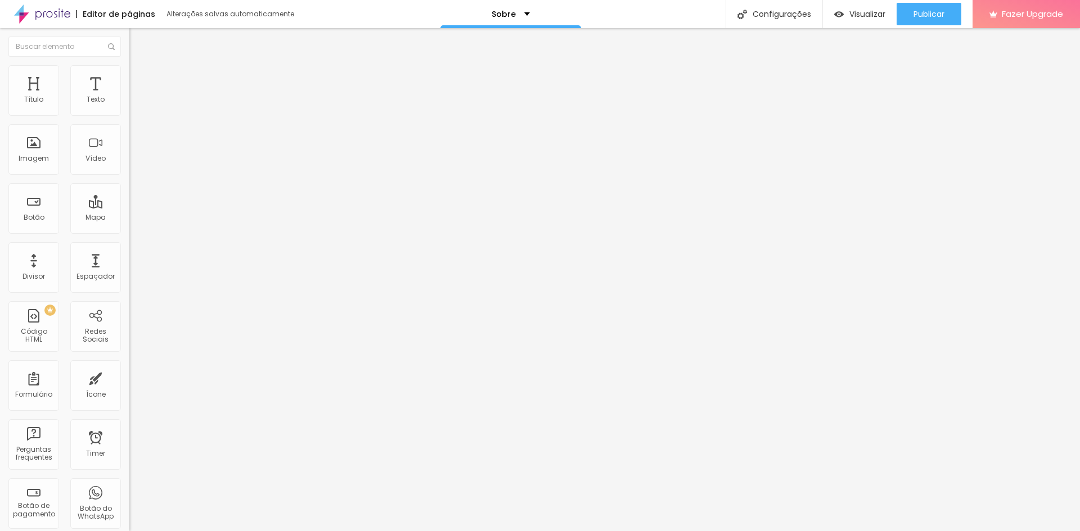
type input "19"
type input "18"
type input "14"
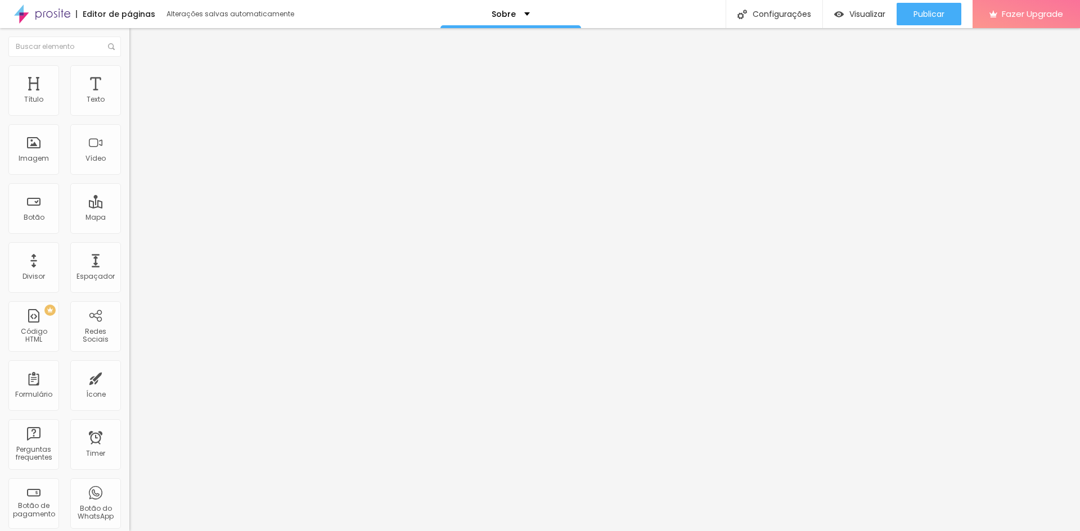
type input "14"
type input "13"
type input "12"
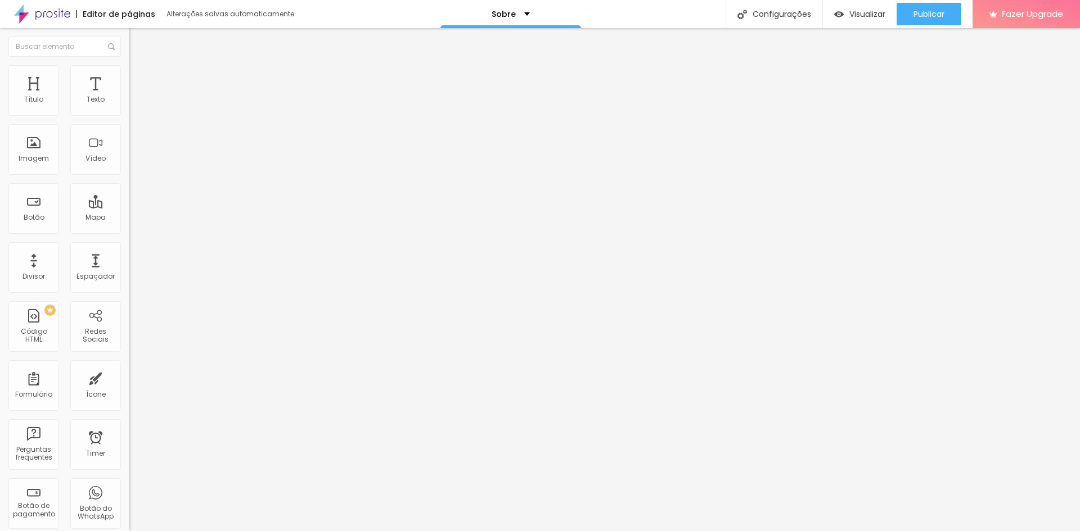
type input "11"
type input "8"
type input "7"
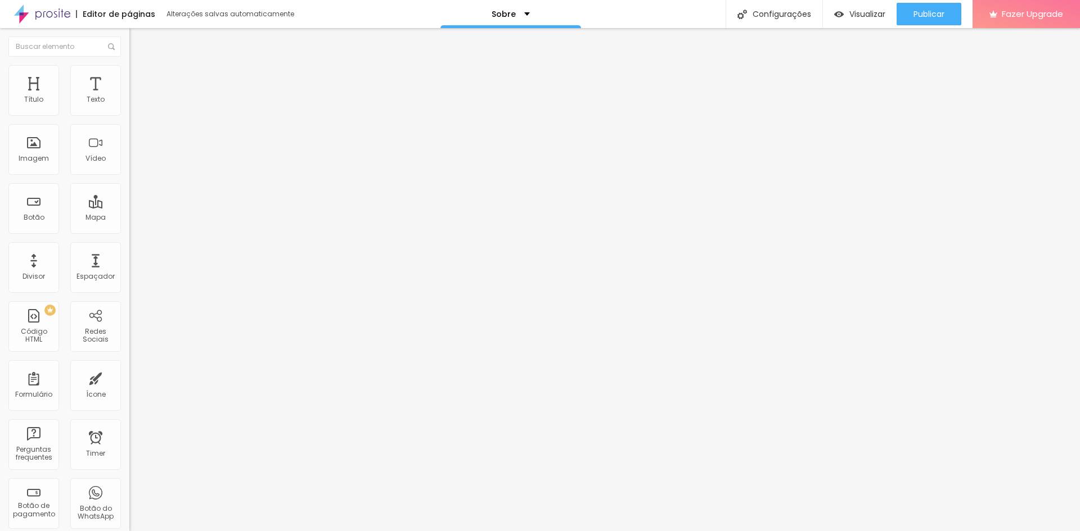
type input "7"
type input "6"
type input "5"
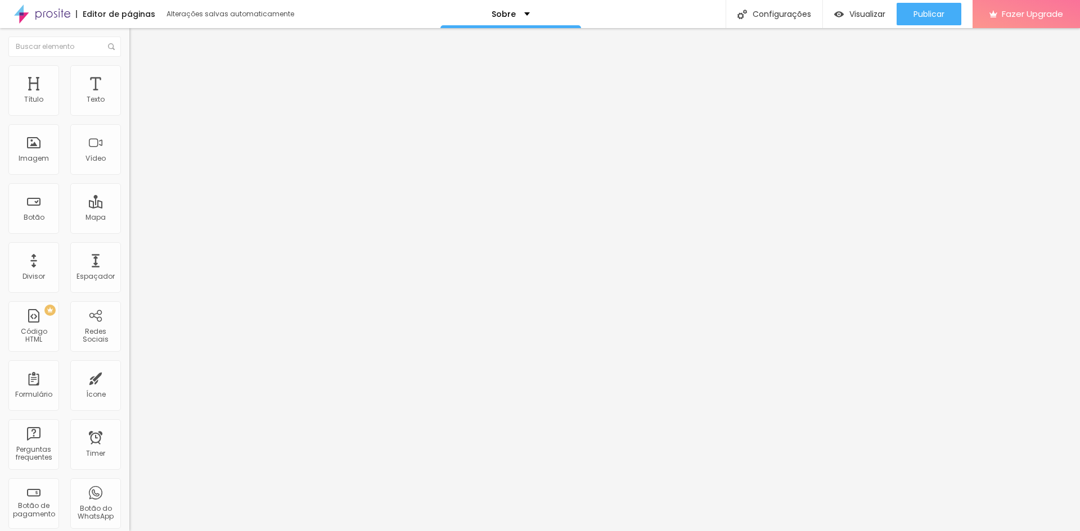
type input "4"
type input "3"
type input "0"
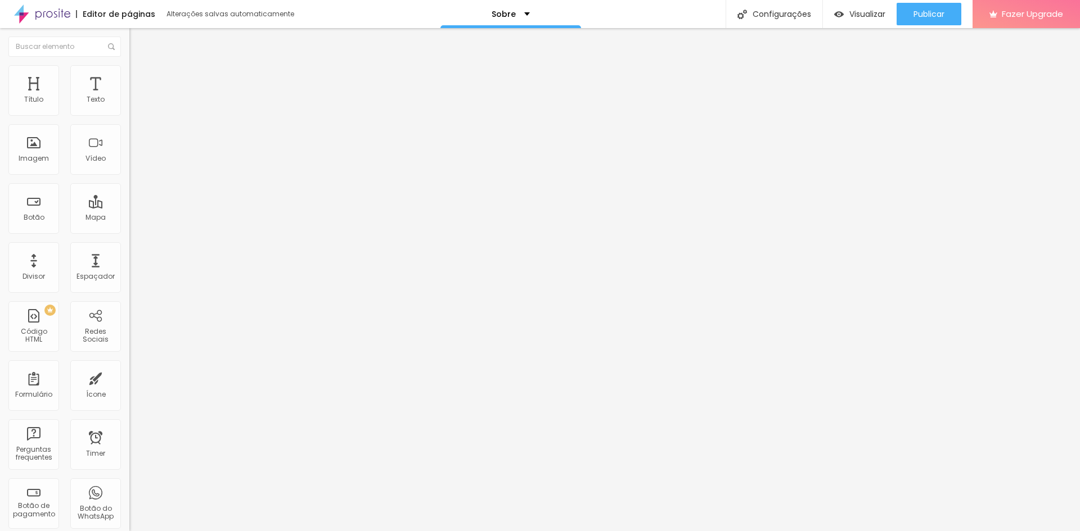
type input "0"
type input "1"
drag, startPoint x: 28, startPoint y: 110, endPoint x: 34, endPoint y: 125, distance: 16.4
click at [129, 207] on input "range" at bounding box center [165, 211] width 73 height 9
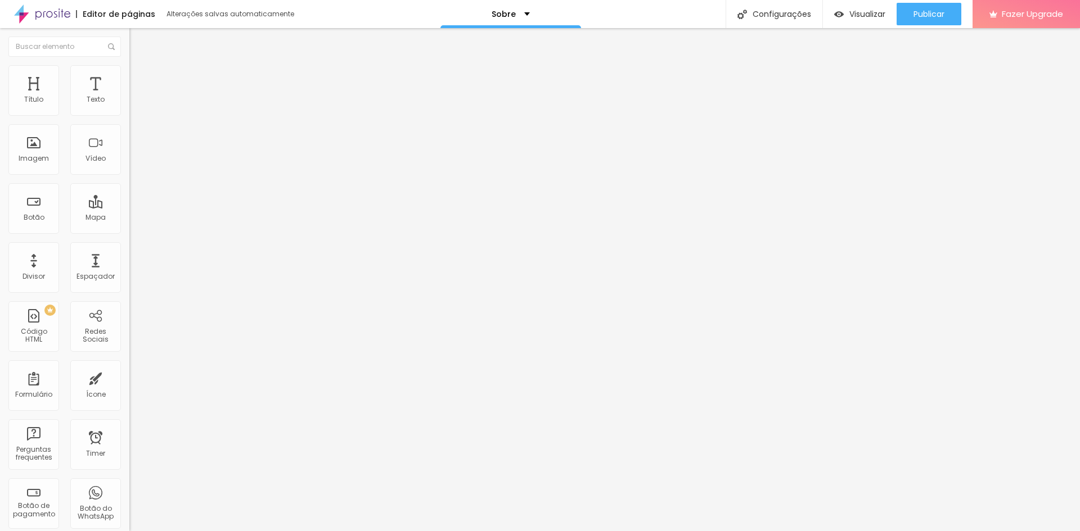
drag, startPoint x: 55, startPoint y: 109, endPoint x: 65, endPoint y: 105, distance: 10.7
click at [129, 207] on input "range" at bounding box center [165, 211] width 73 height 9
click at [129, 74] on li "Avançado" at bounding box center [193, 70] width 129 height 11
click at [129, 65] on li "Estilo" at bounding box center [193, 59] width 129 height 11
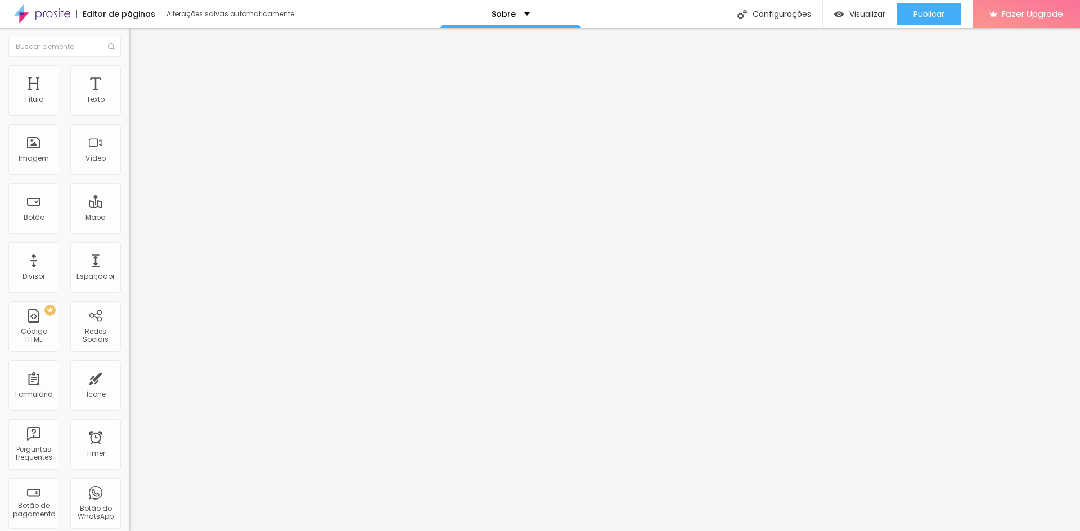
click at [129, 366] on input "range" at bounding box center [165, 370] width 73 height 9
click at [748, 26] on div "Configurações da página Clique para editar as configurações desta página como: …" at bounding box center [759, 64] width 124 height 79
click at [752, 17] on div "Configurações" at bounding box center [773, 14] width 97 height 28
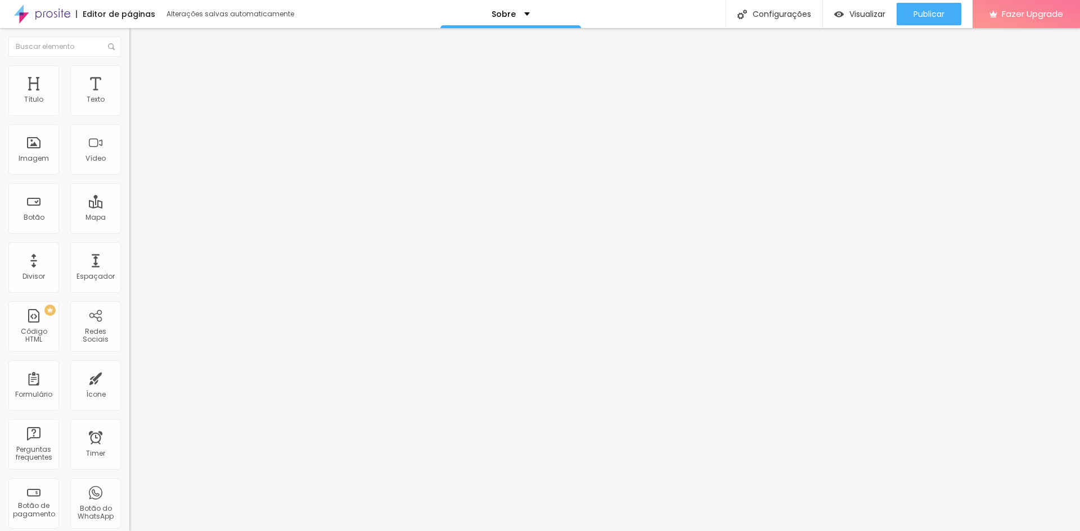
drag, startPoint x: 521, startPoint y: 17, endPoint x: 521, endPoint y: 12, distance: 5.7
click at [521, 17] on div "Sobre" at bounding box center [510, 14] width 38 height 8
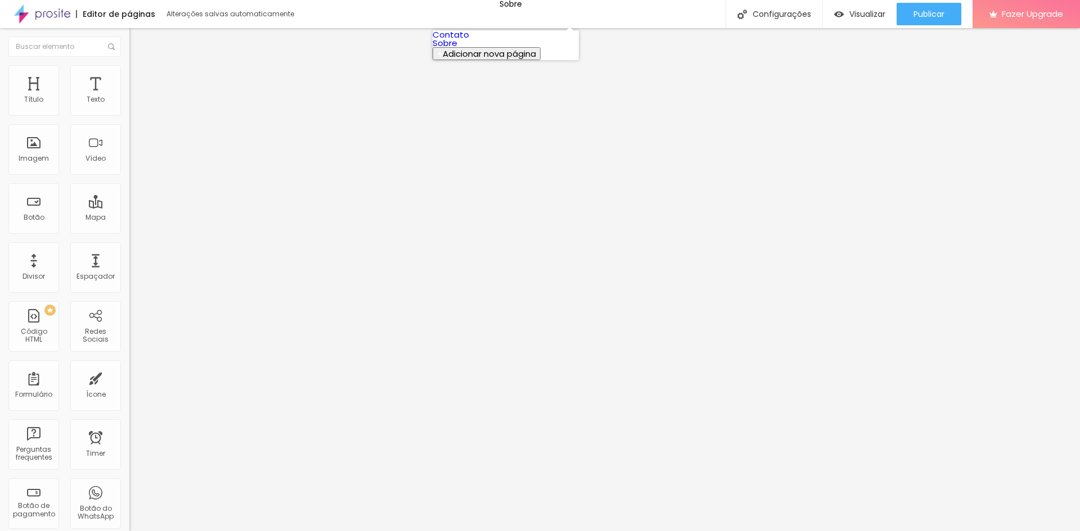
click at [480, 60] on span "Adicionar nova página" at bounding box center [489, 54] width 93 height 12
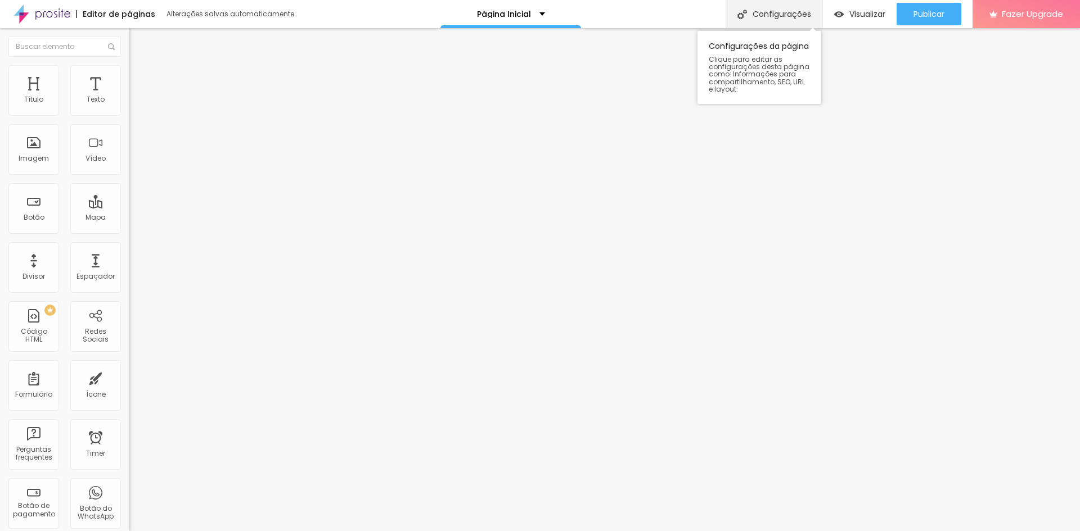
click at [750, 9] on div "Configurações" at bounding box center [773, 14] width 97 height 28
click at [129, 103] on div "Modo Encaixotado Encaixotado Completo" at bounding box center [193, 103] width 129 height 31
click at [129, 70] on img at bounding box center [134, 70] width 10 height 10
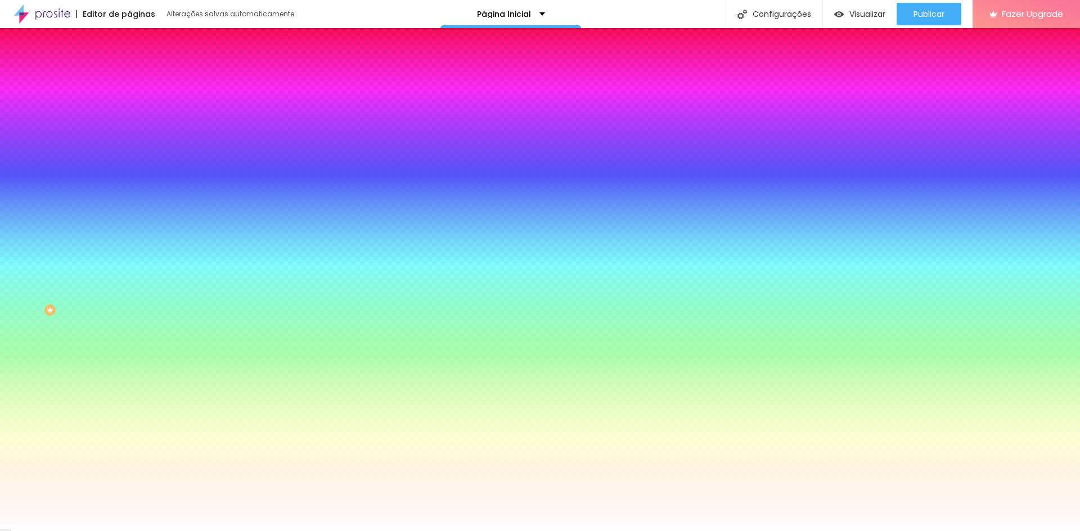
click at [129, 76] on li "Avançado" at bounding box center [193, 81] width 129 height 11
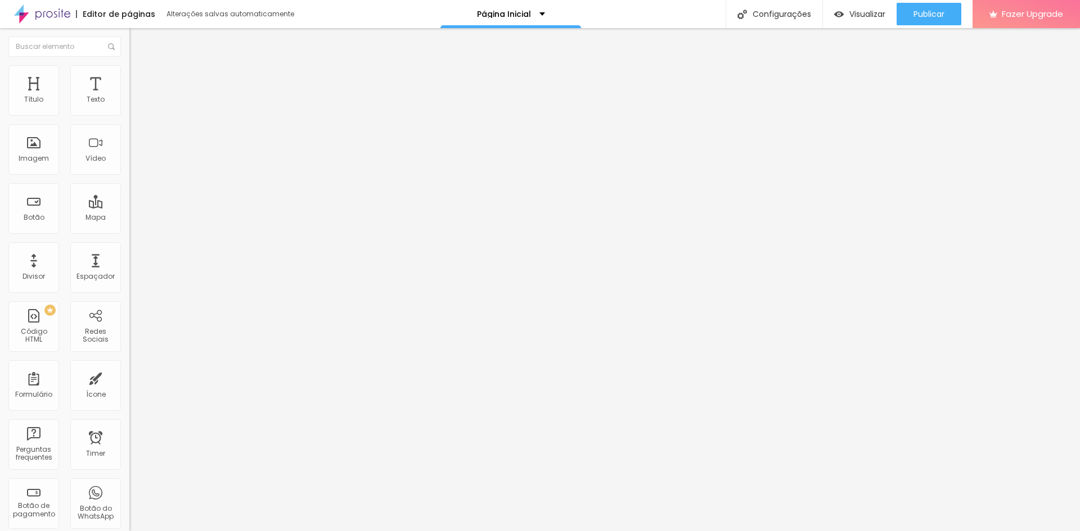
click at [138, 38] on div "Editar Seção" at bounding box center [171, 41] width 66 height 9
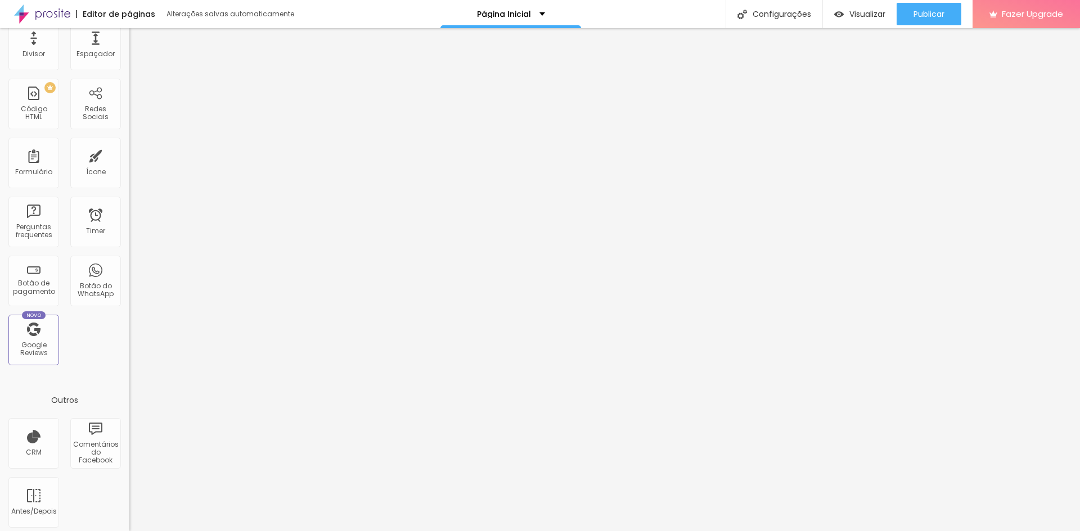
scroll to position [228, 0]
click at [555, 19] on div "Página Inicial" at bounding box center [510, 14] width 141 height 28
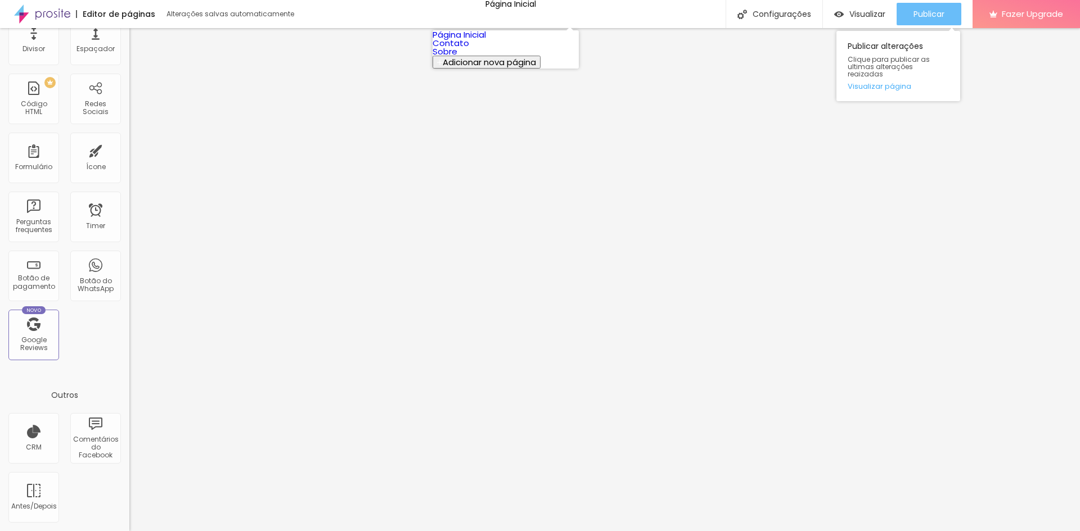
click at [908, 6] on button "Publicar" at bounding box center [928, 14] width 65 height 22
